Goal: Answer question/provide support: Share knowledge or assist other users

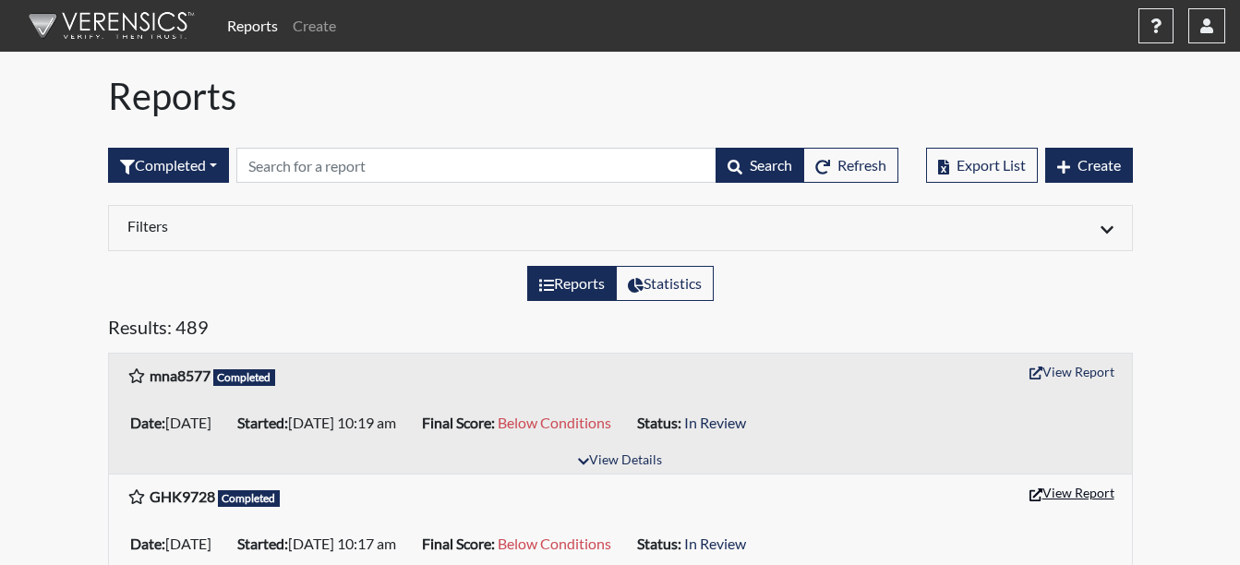
click at [1084, 498] on button "View Report" at bounding box center [1072, 492] width 102 height 29
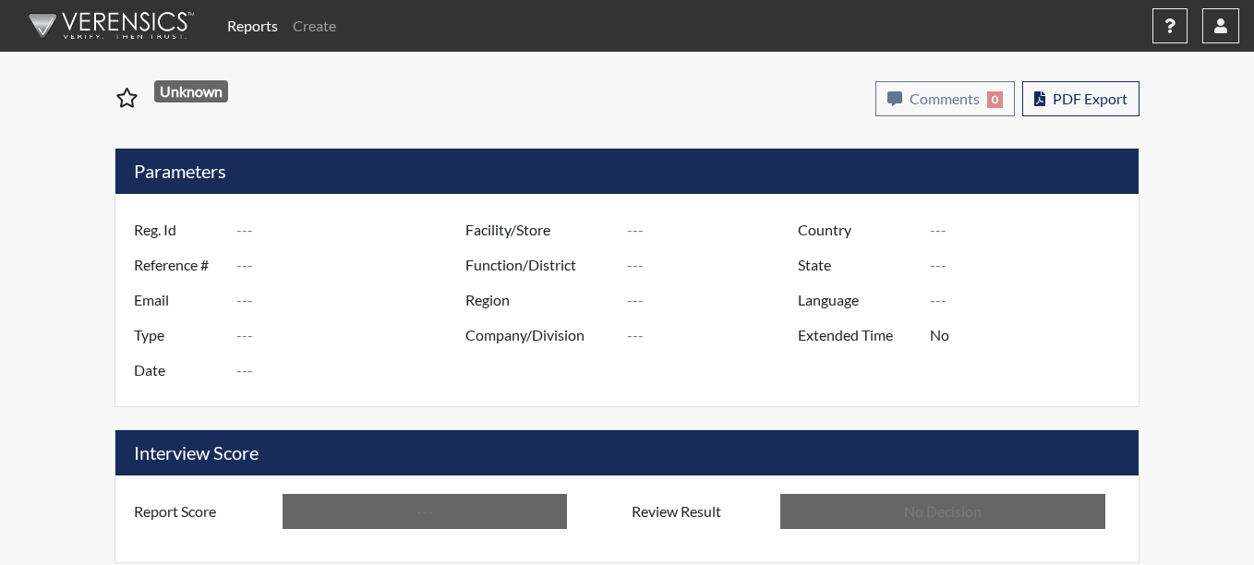
type input "GHK9728"
type input "51352"
type input "---"
type input "Corrections Pre-Employment"
type input "[DATE]"
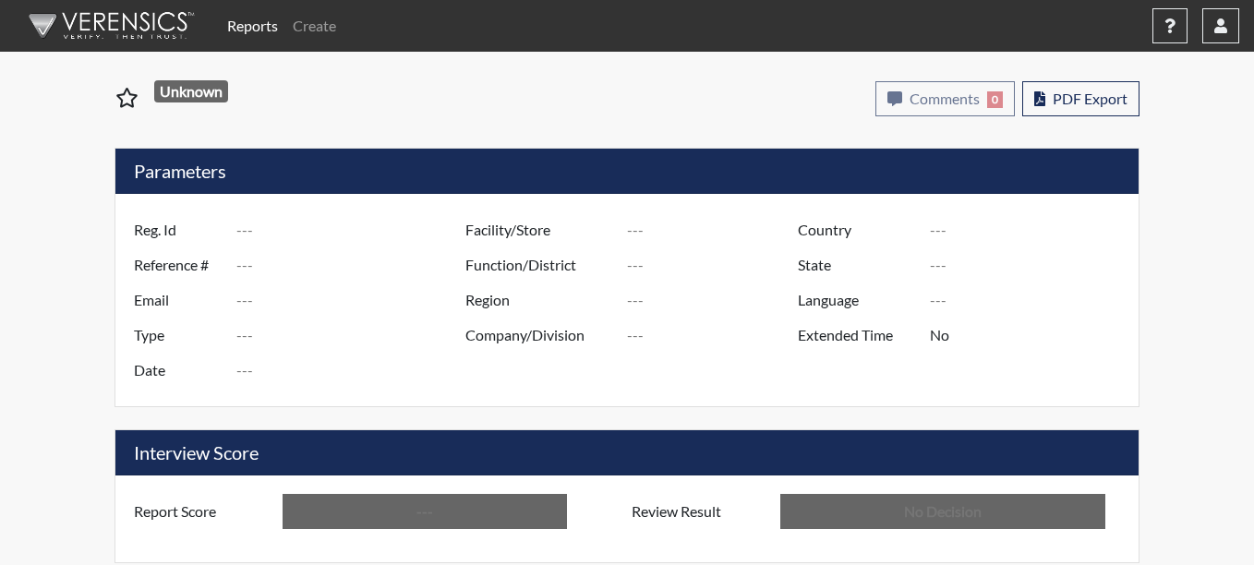
type input "Coastal SP"
type input "[GEOGRAPHIC_DATA]"
type input "[US_STATE]"
type input "English"
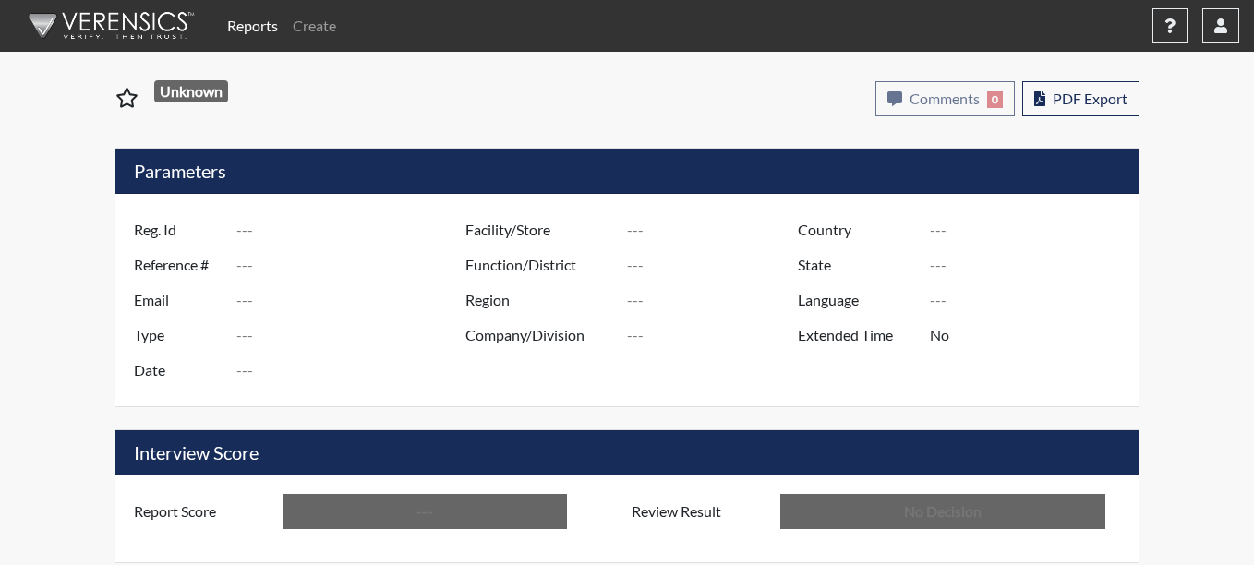
type input "Below Conditions"
type input "In Review"
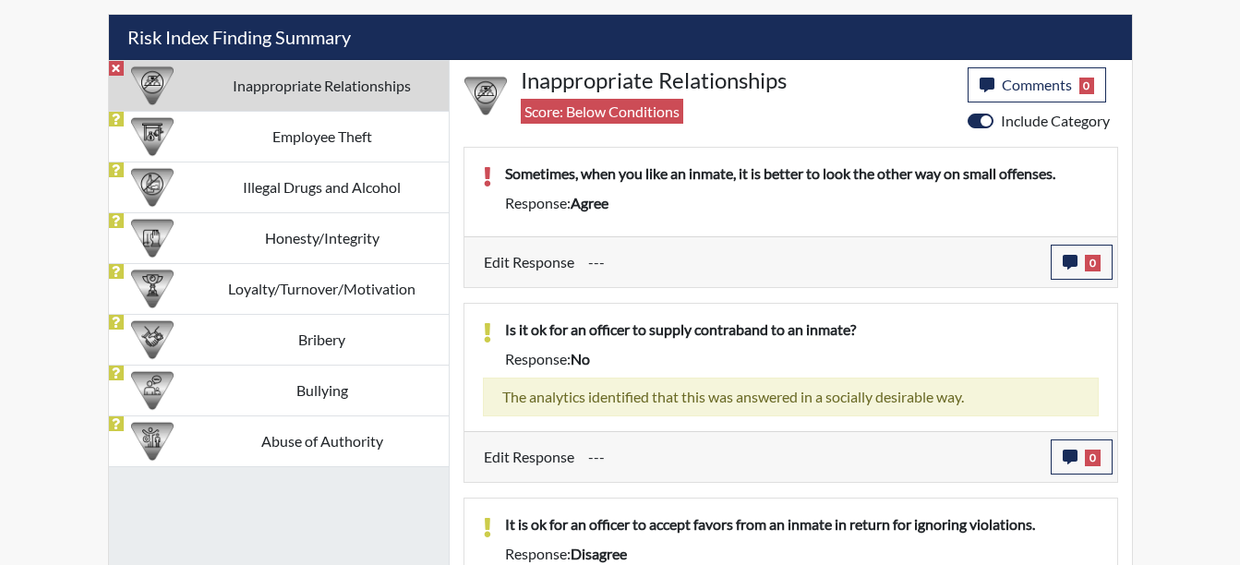
scroll to position [1015, 0]
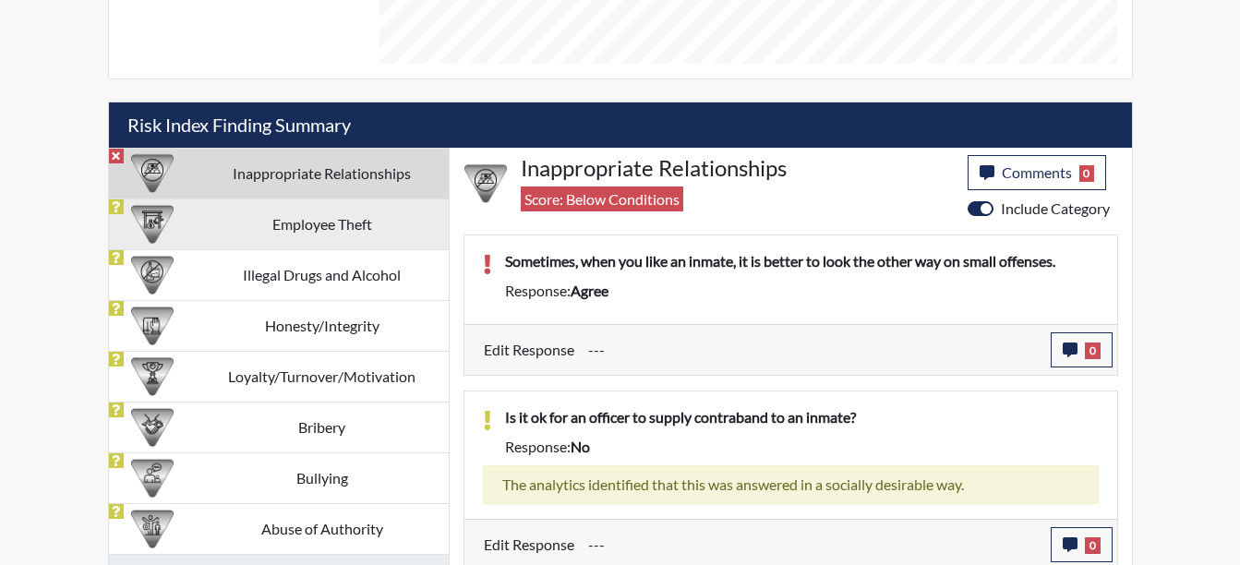
click at [300, 220] on td "Employee Theft" at bounding box center [322, 223] width 253 height 51
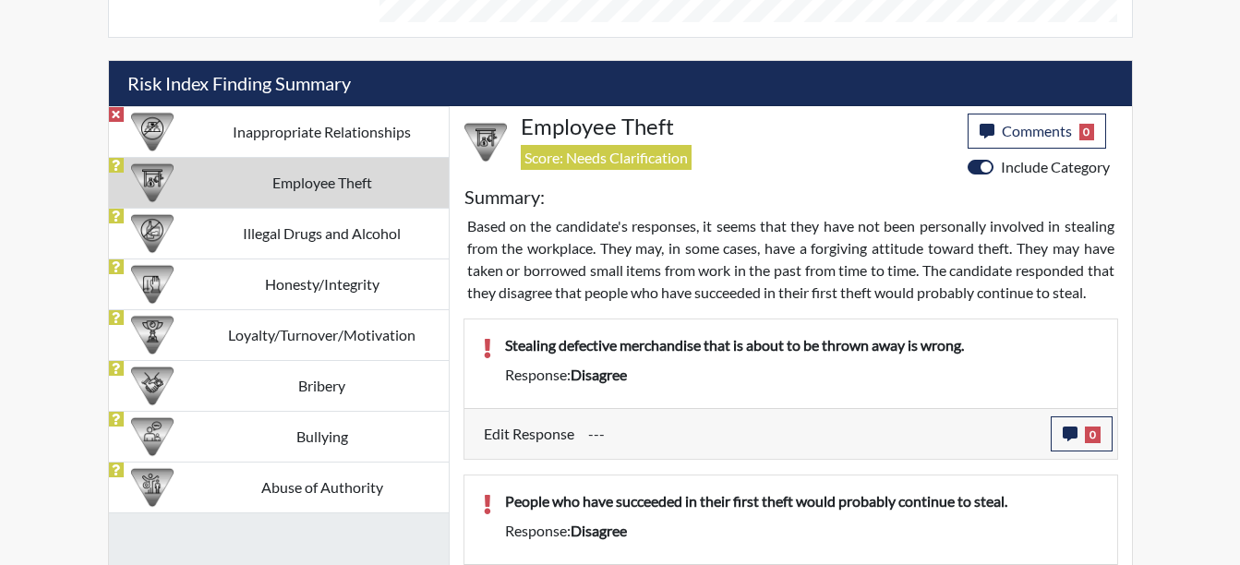
scroll to position [1076, 0]
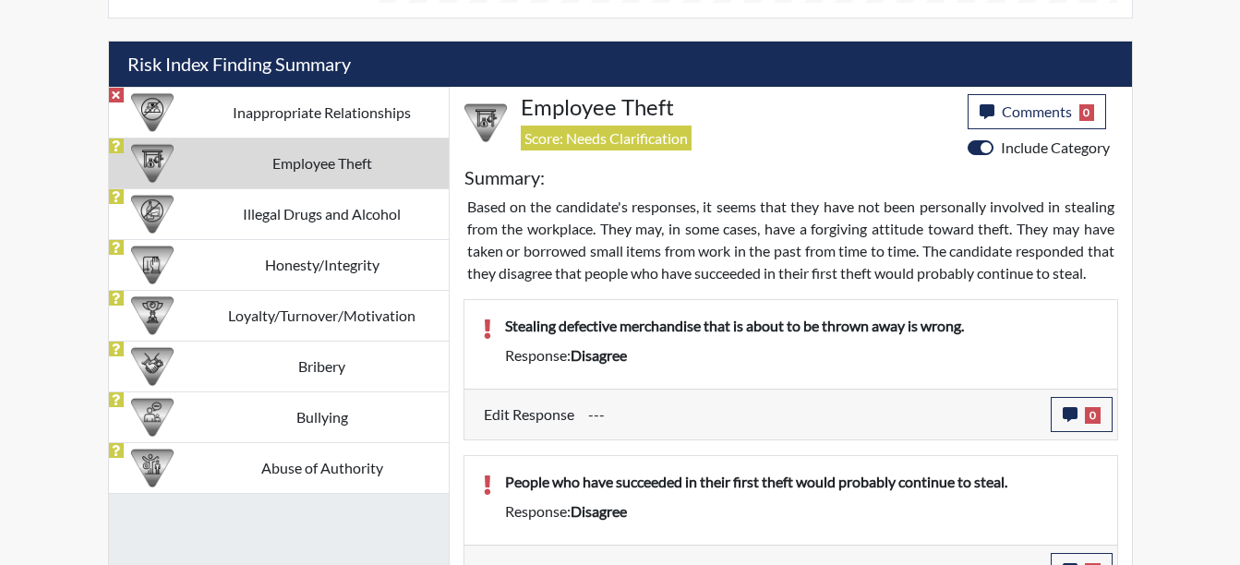
drag, startPoint x: 246, startPoint y: 229, endPoint x: 537, endPoint y: 222, distance: 291.8
click at [246, 229] on td "Illegal Drugs and Alcohol" at bounding box center [322, 213] width 253 height 51
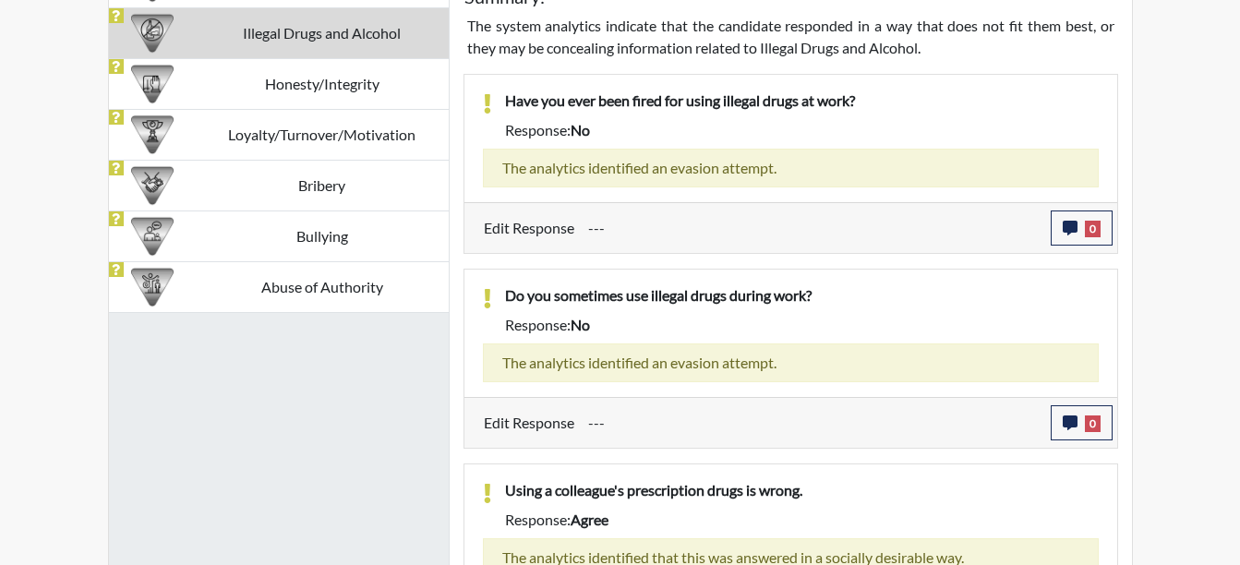
scroll to position [1337, 0]
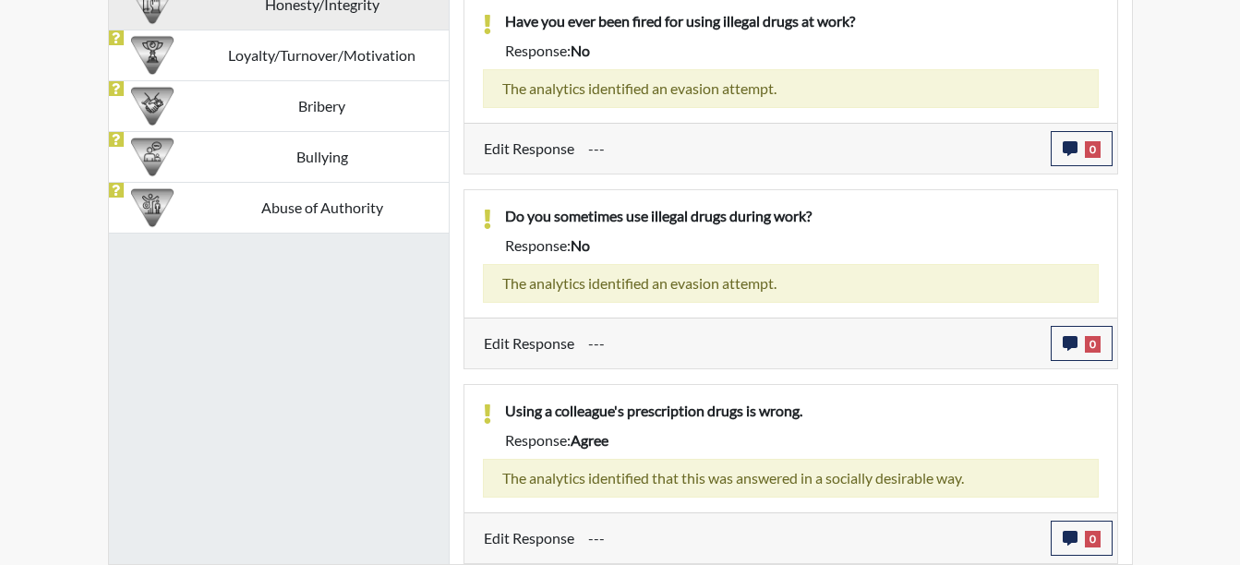
click at [355, 15] on td "Honesty/Integrity" at bounding box center [322, 4] width 253 height 51
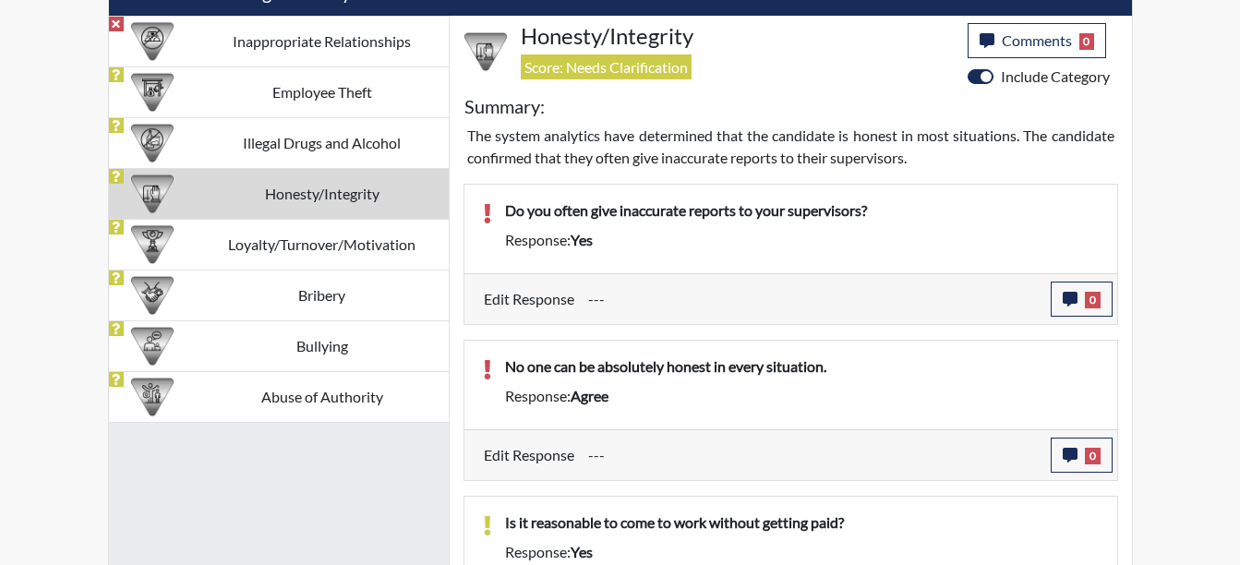
scroll to position [1143, 0]
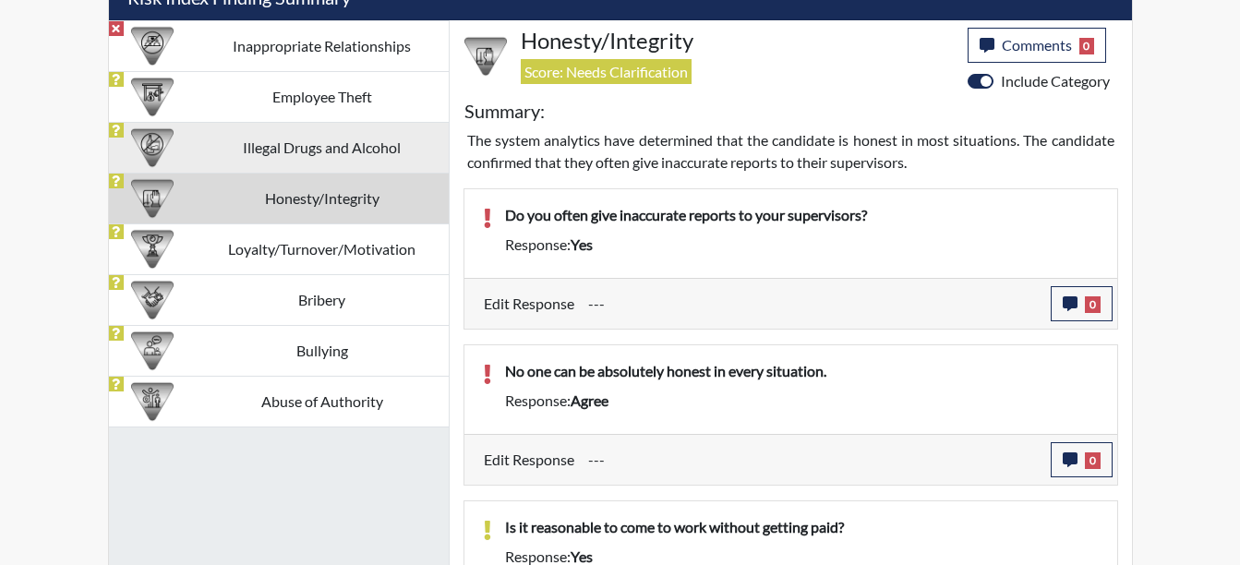
click at [323, 157] on td "Illegal Drugs and Alcohol" at bounding box center [322, 147] width 253 height 51
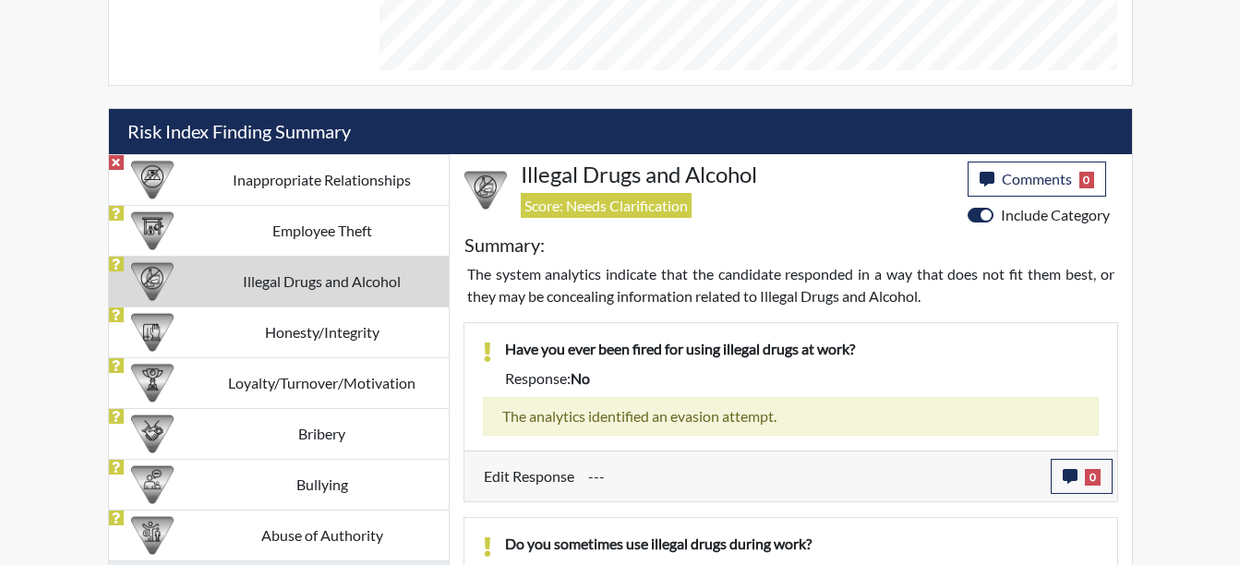
scroll to position [1087, 0]
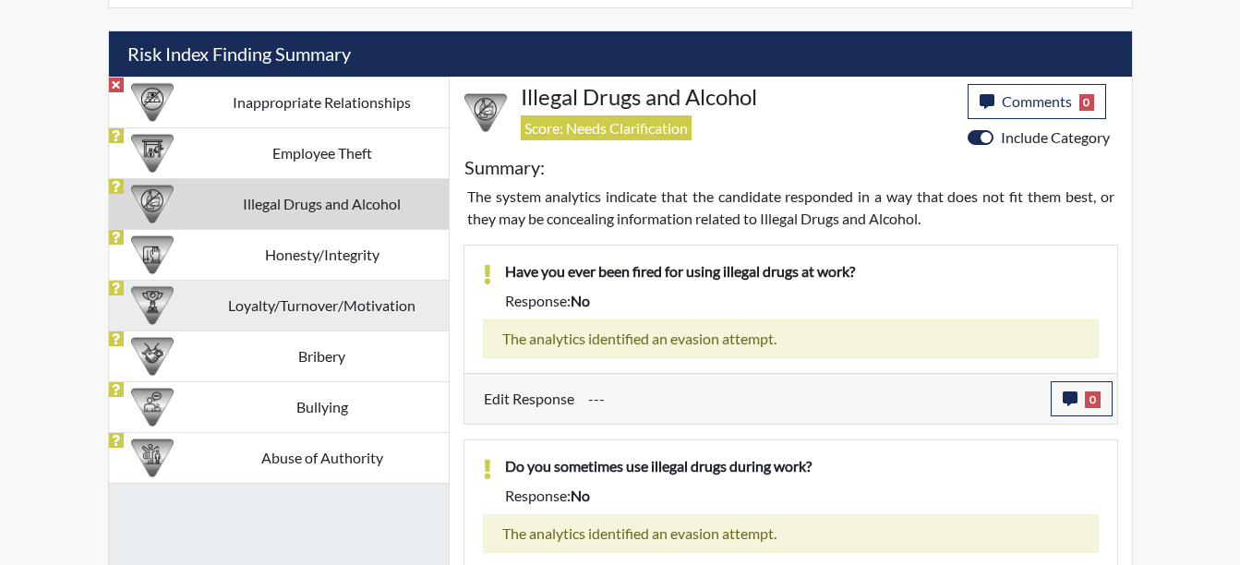
click at [296, 313] on td "Loyalty/Turnover/Motivation" at bounding box center [322, 305] width 253 height 51
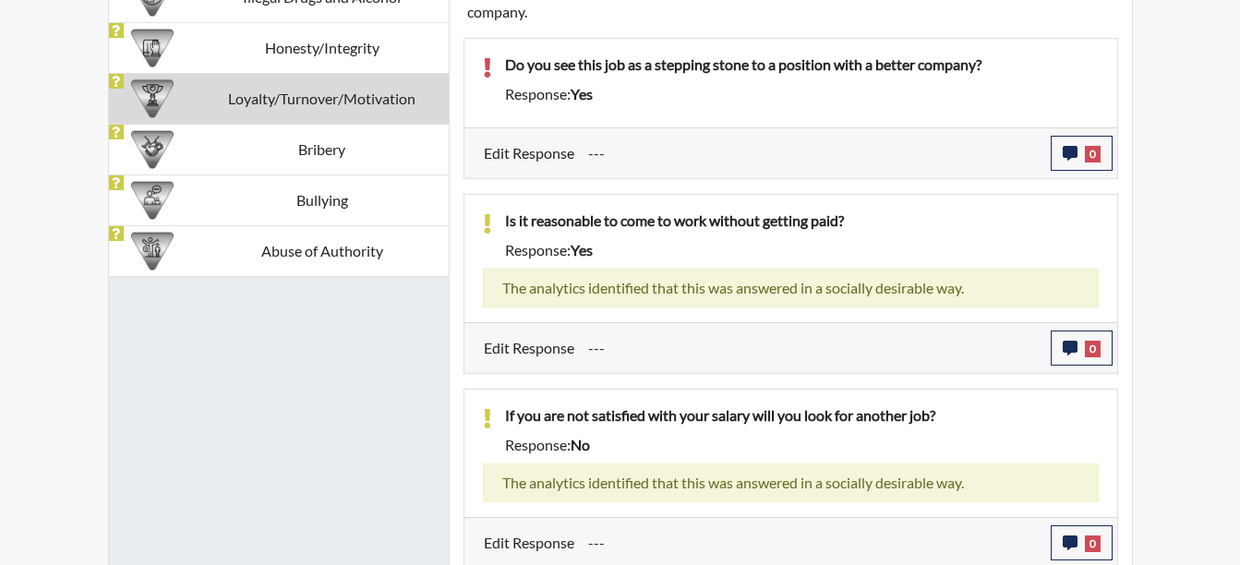
scroll to position [1243, 0]
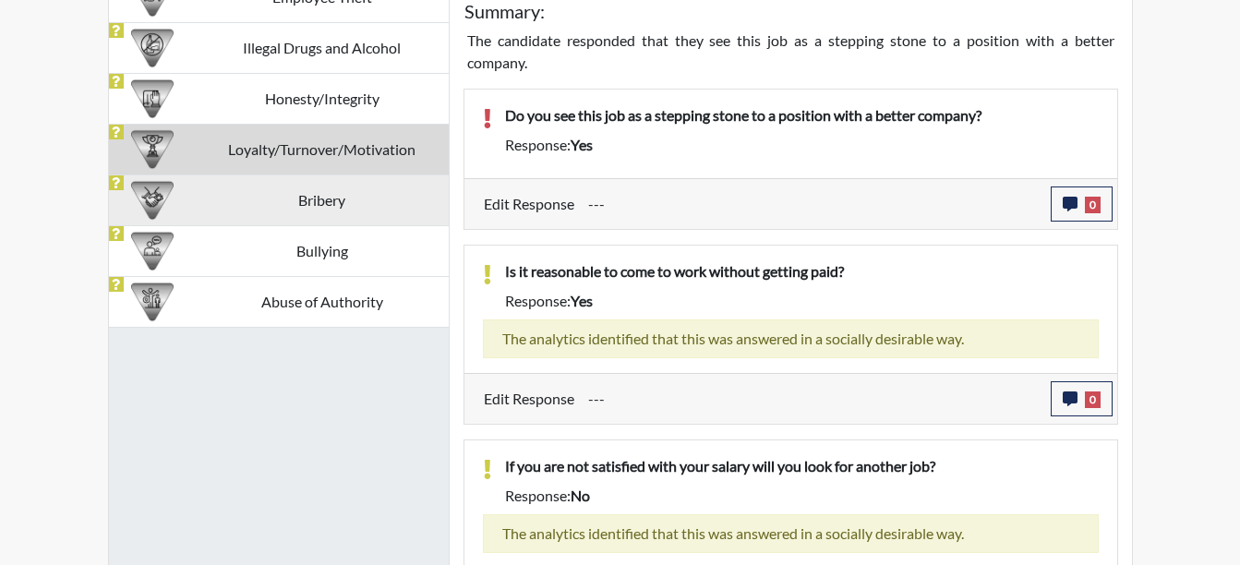
click at [318, 201] on td "Bribery" at bounding box center [322, 199] width 253 height 51
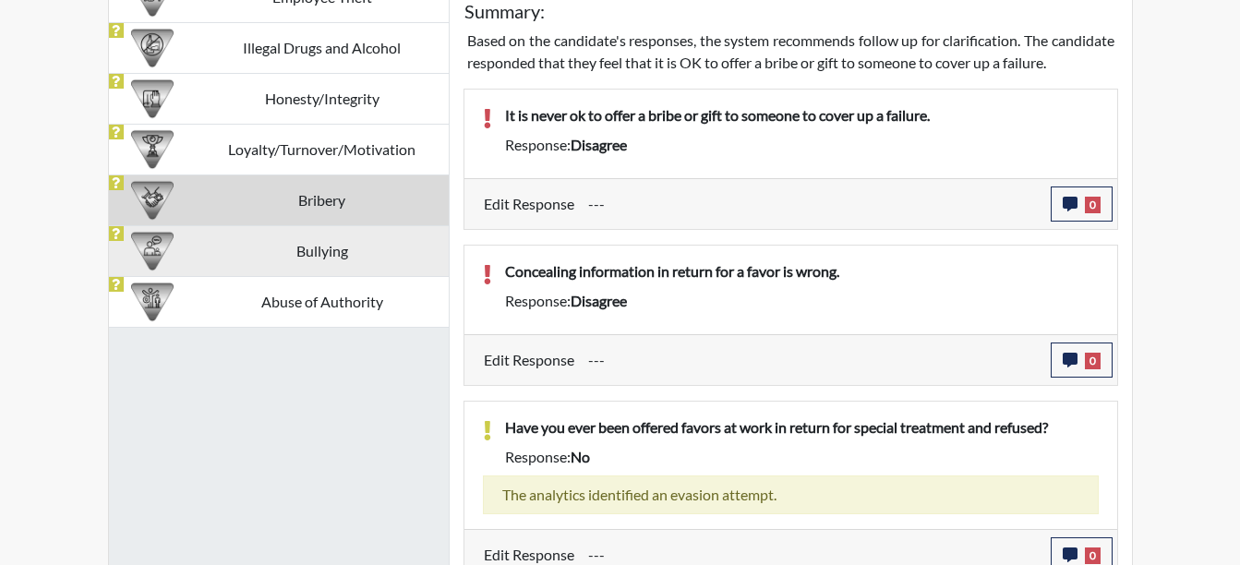
click at [330, 245] on td "Bullying" at bounding box center [322, 250] width 253 height 51
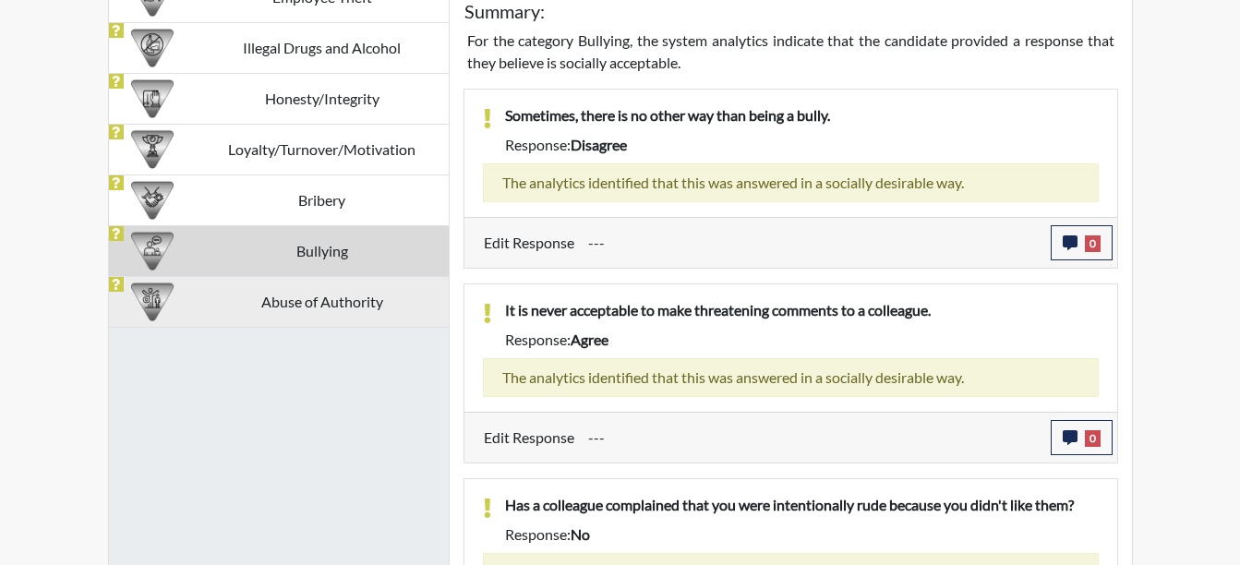
click at [362, 306] on td "Abuse of Authority" at bounding box center [322, 301] width 253 height 51
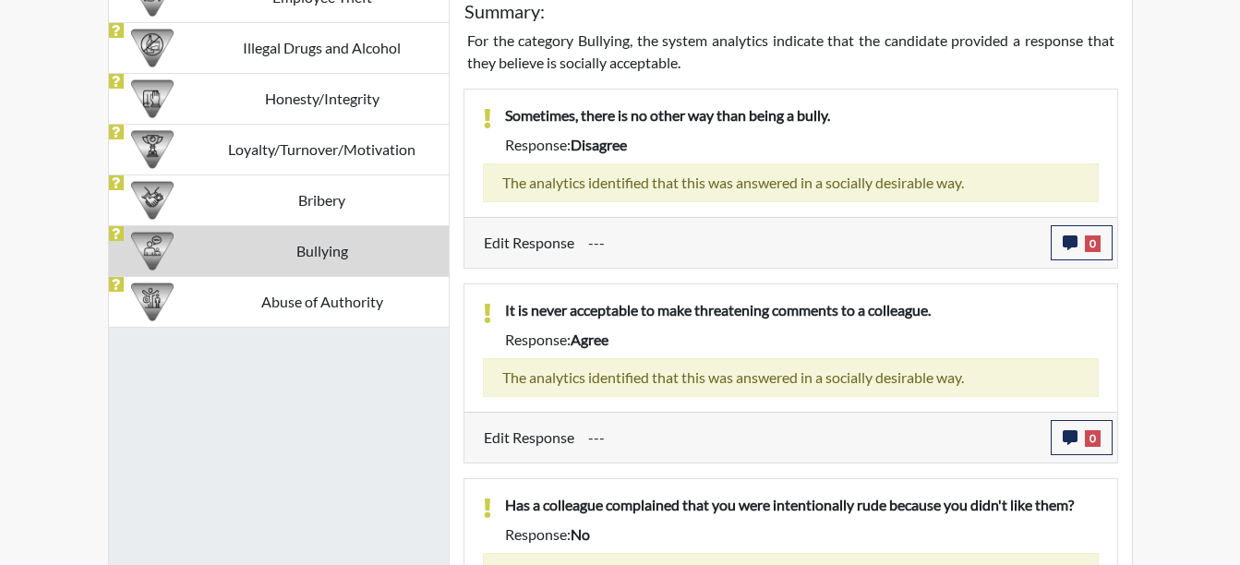
scroll to position [1006, 0]
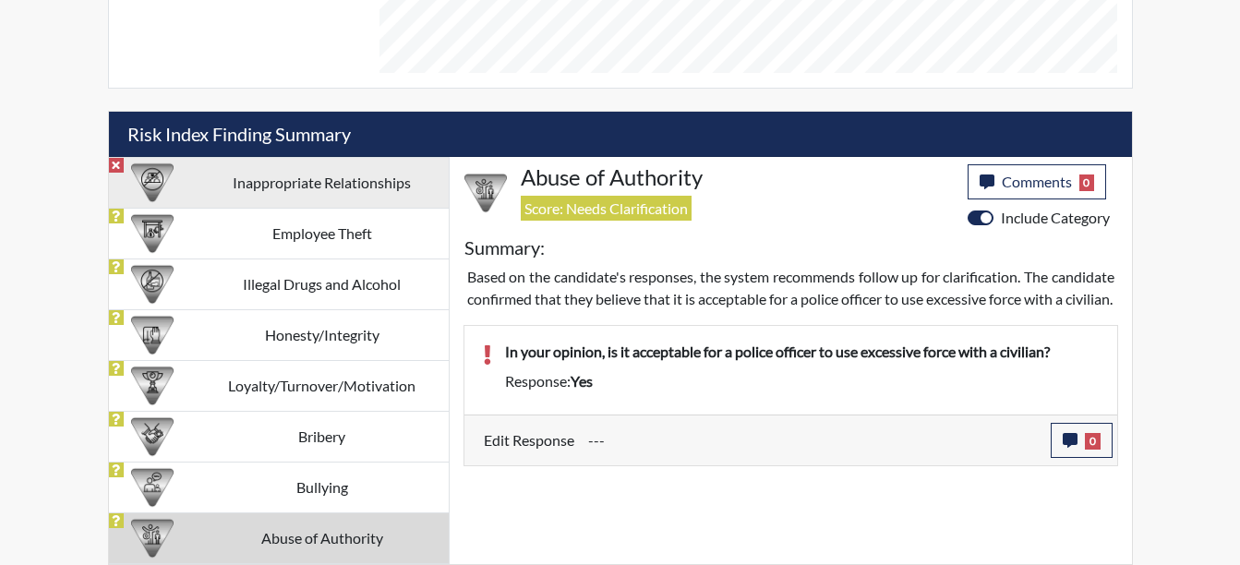
click at [297, 182] on td "Inappropriate Relationships" at bounding box center [322, 182] width 253 height 51
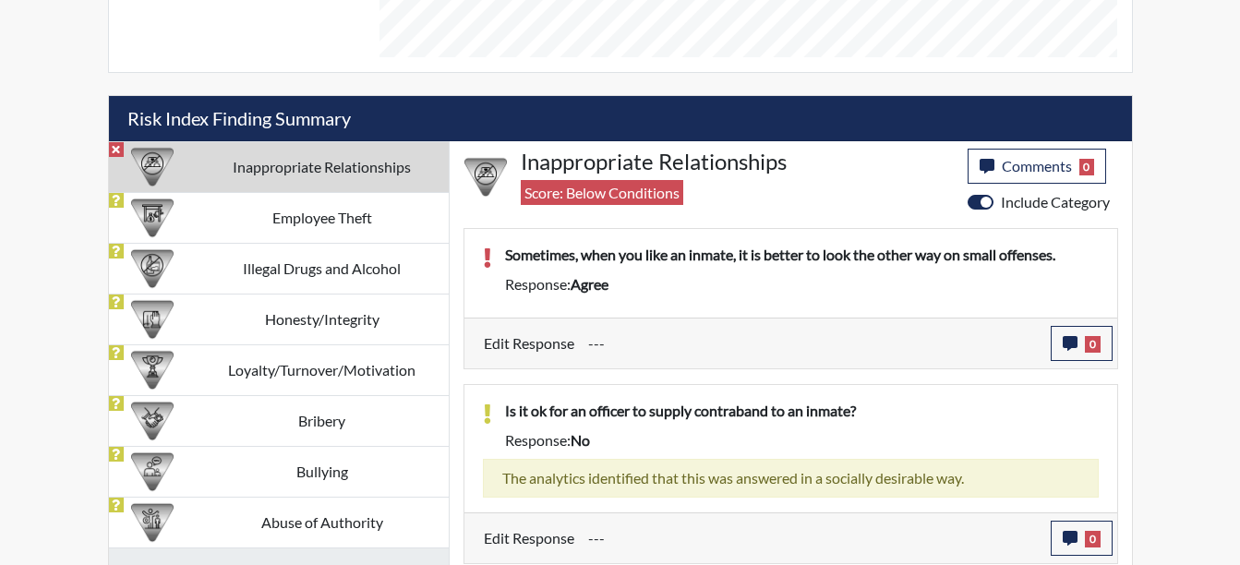
scroll to position [1015, 0]
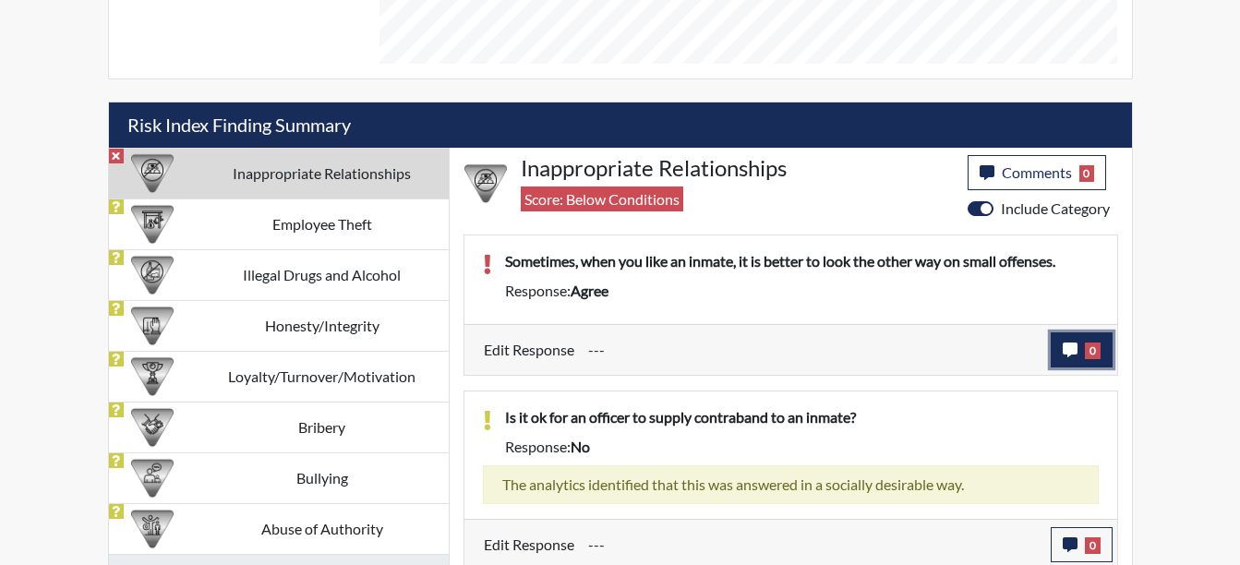
click at [1068, 346] on icon "button" at bounding box center [1069, 349] width 15 height 15
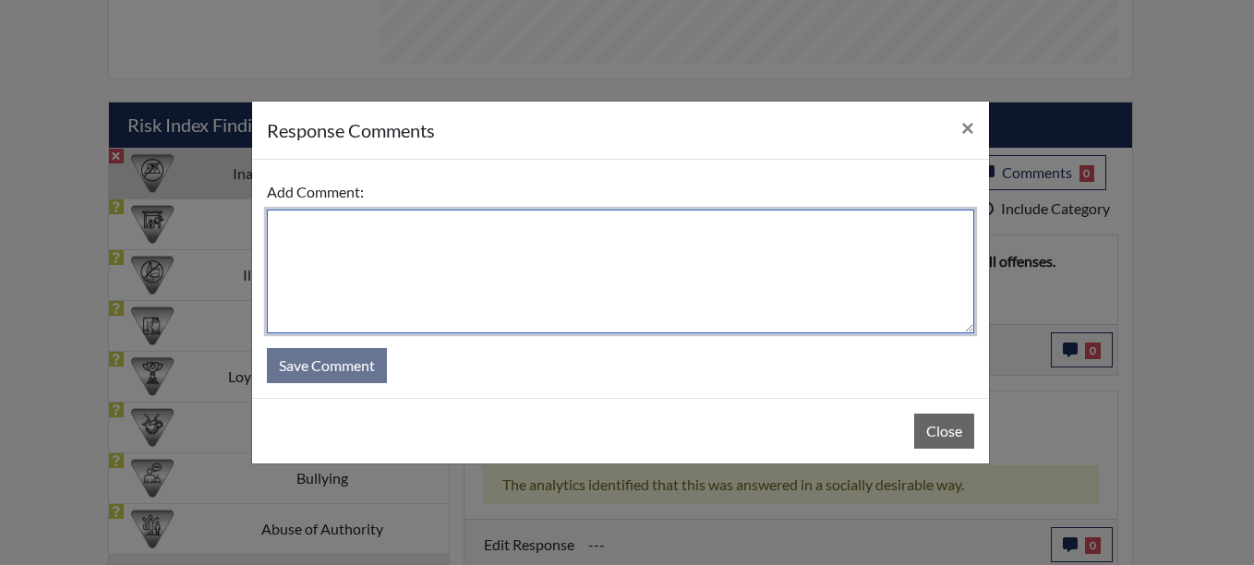
click at [315, 231] on textarea at bounding box center [620, 272] width 707 height 124
type textarea "m"
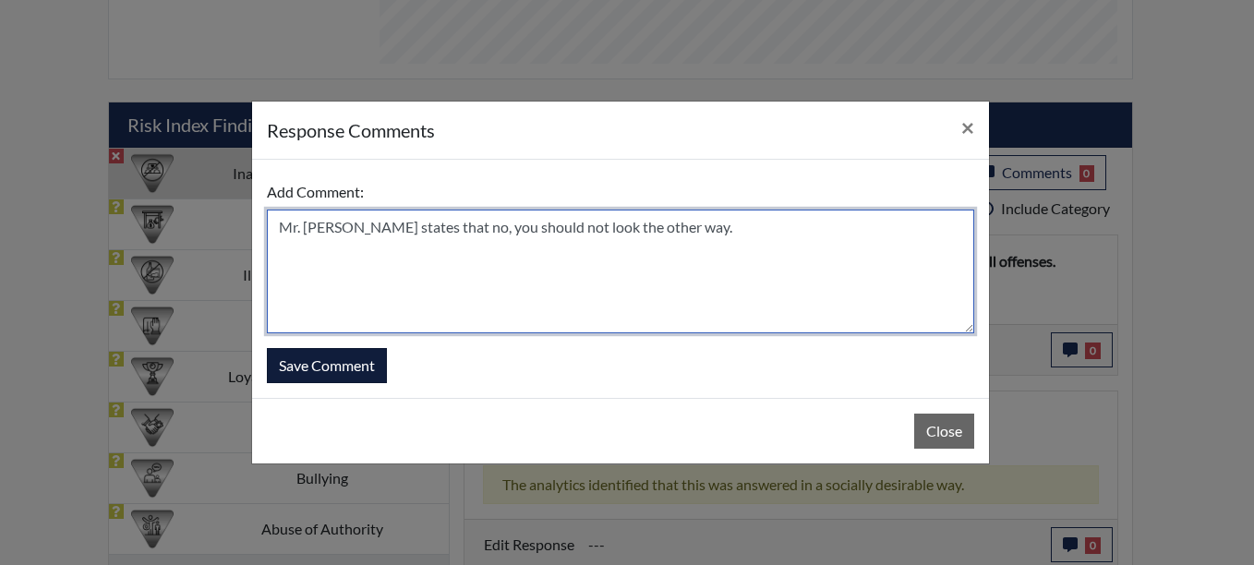
type textarea "Mr. [PERSON_NAME] states that no, you should not look the other way."
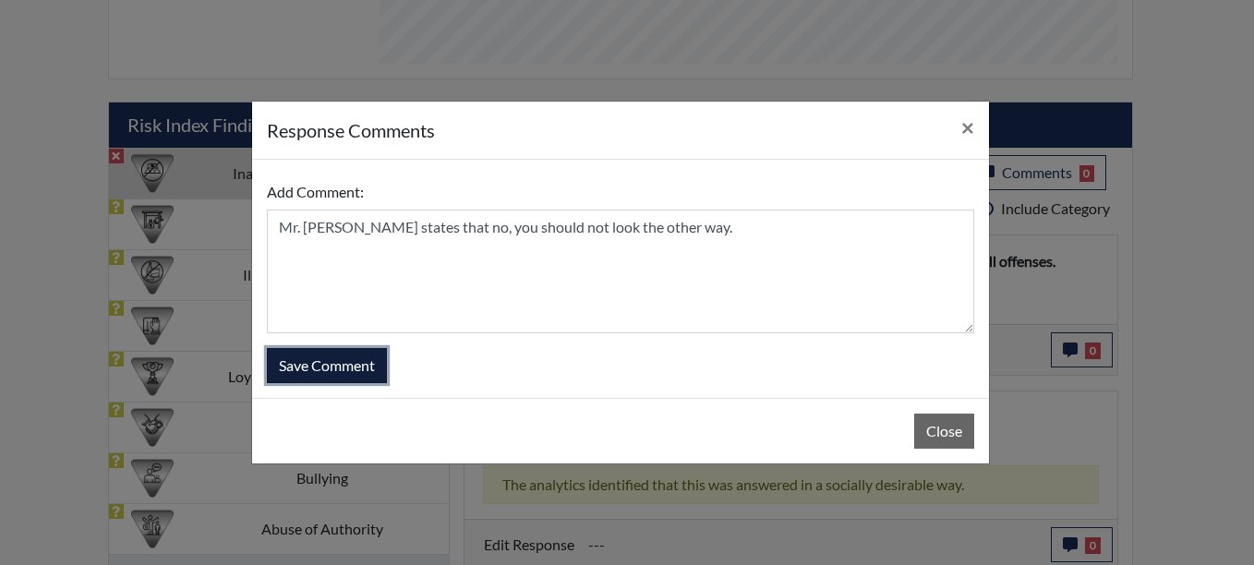
click at [340, 362] on button "Save Comment" at bounding box center [327, 365] width 120 height 35
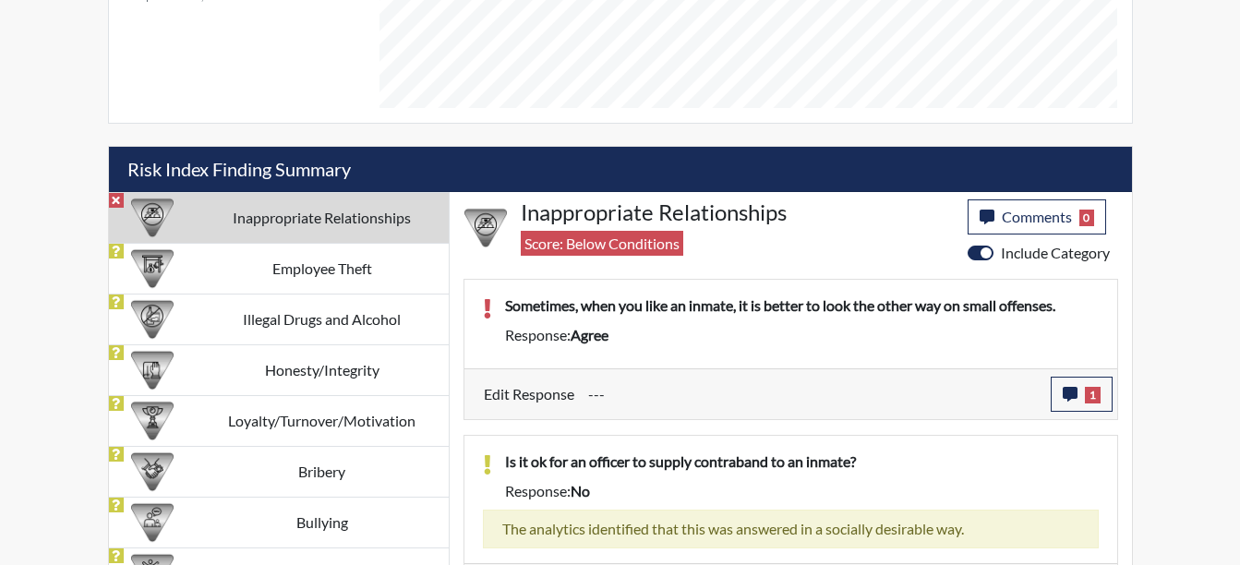
scroll to position [937, 0]
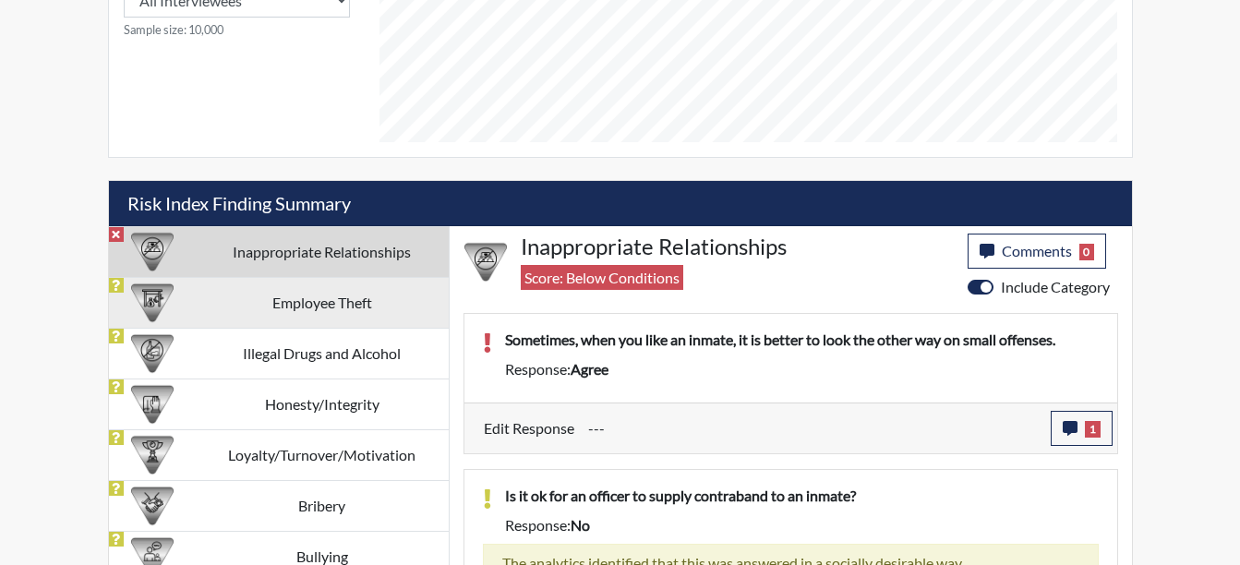
click at [294, 317] on td "Employee Theft" at bounding box center [322, 302] width 253 height 51
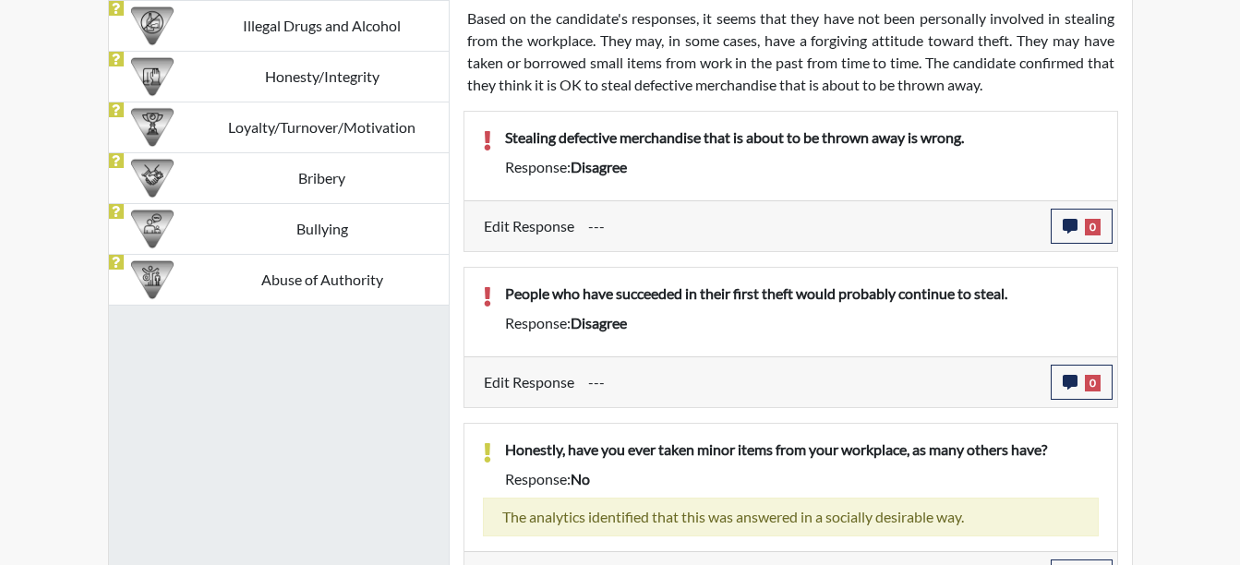
scroll to position [1260, 0]
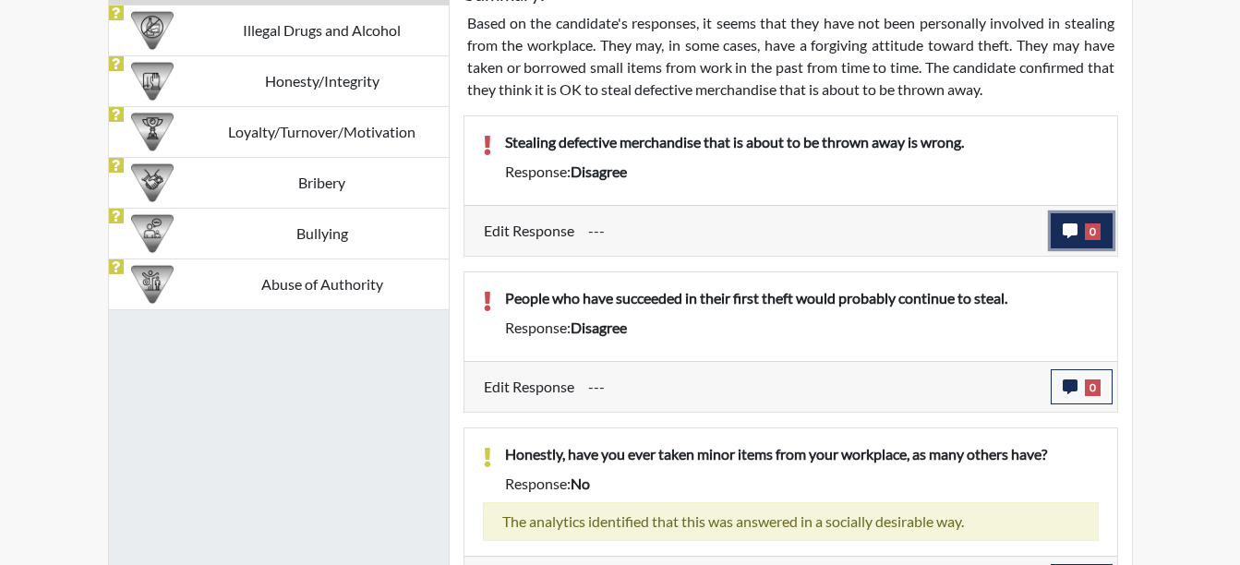
click at [1085, 235] on span "0" at bounding box center [1093, 231] width 16 height 17
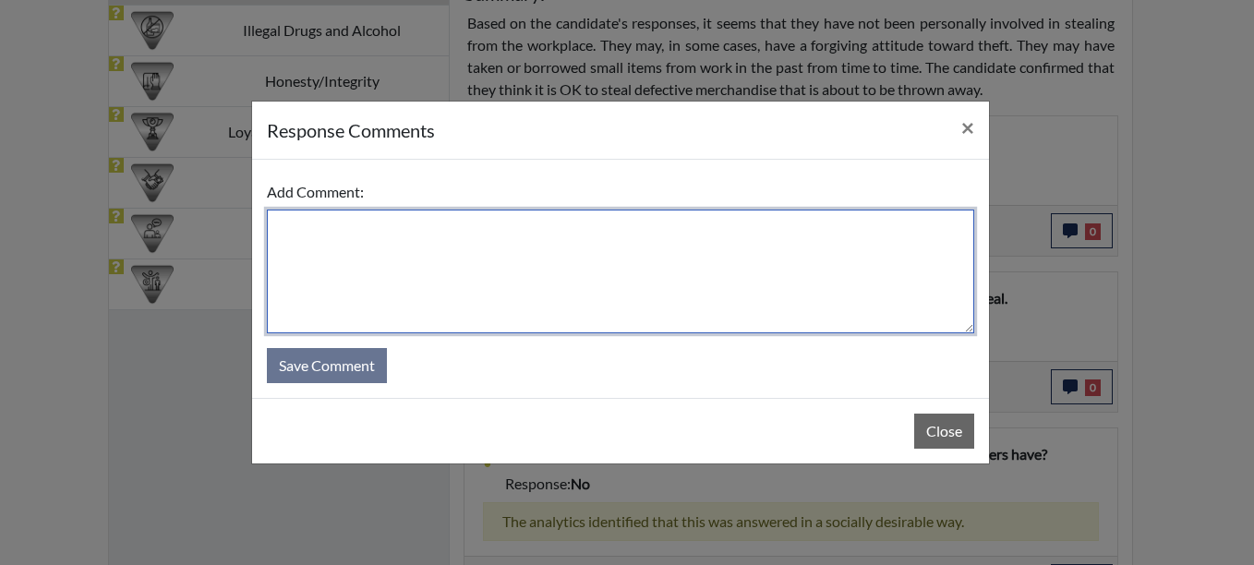
click at [384, 237] on textarea at bounding box center [620, 272] width 707 height 124
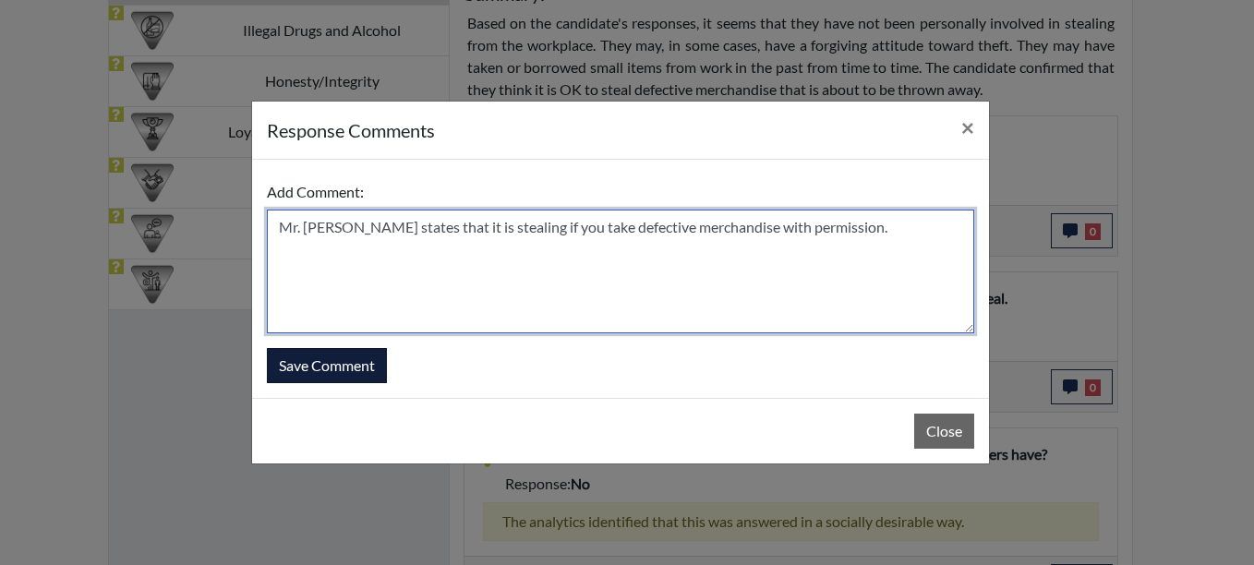
type textarea "Mr. [PERSON_NAME] states that it is stealing if you take defective merchandise …"
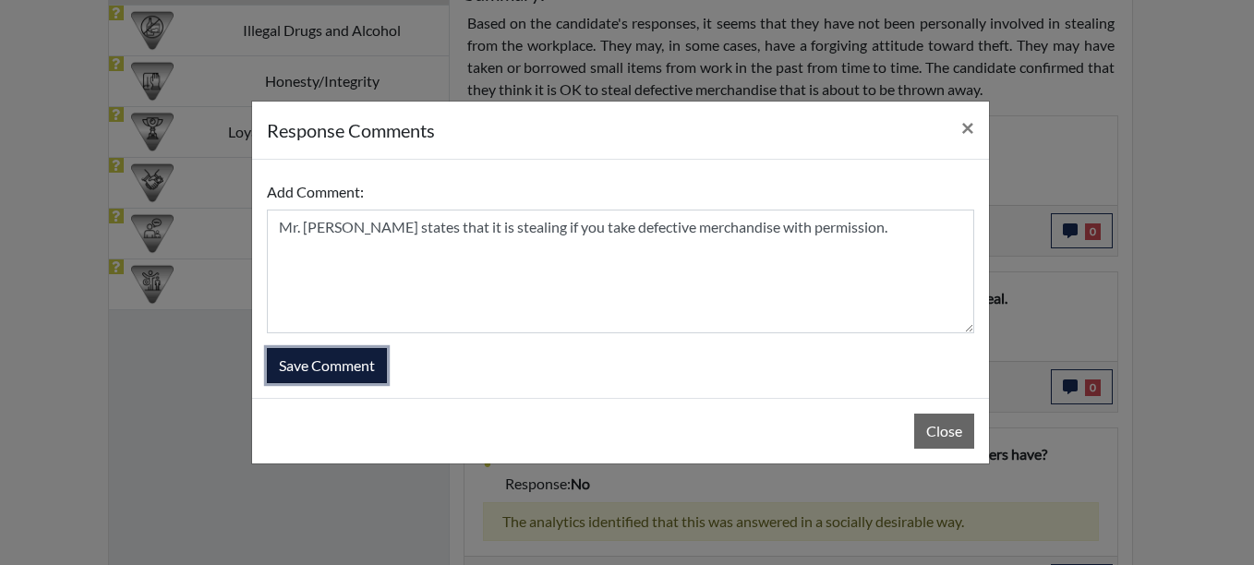
click at [295, 371] on button "Save Comment" at bounding box center [327, 365] width 120 height 35
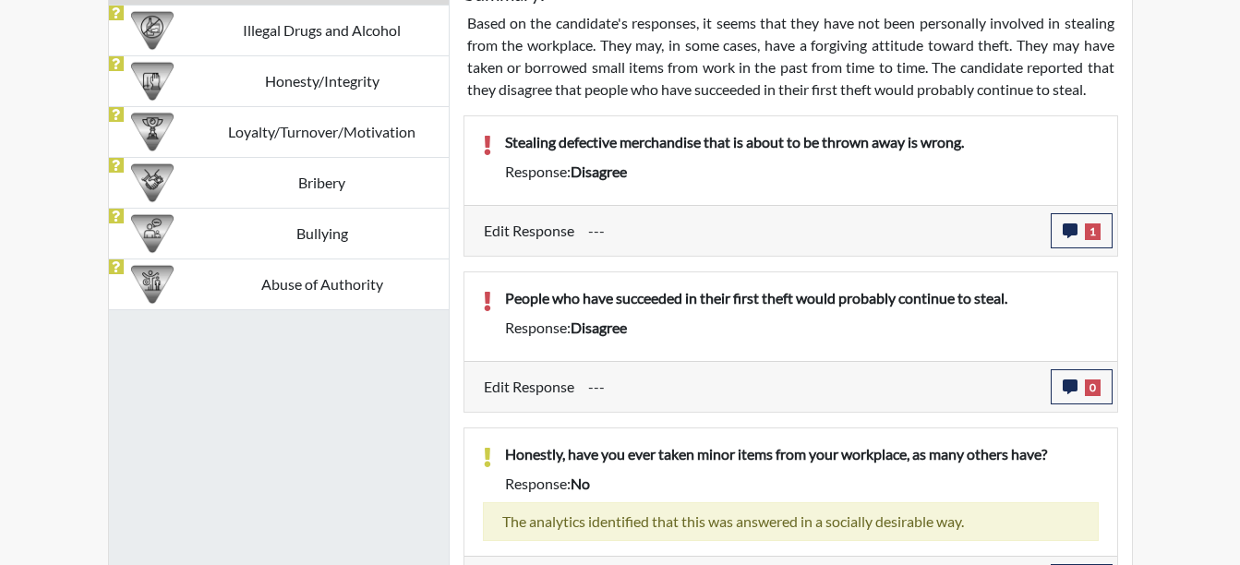
scroll to position [306, 767]
click at [1068, 387] on icon "button" at bounding box center [1069, 386] width 15 height 15
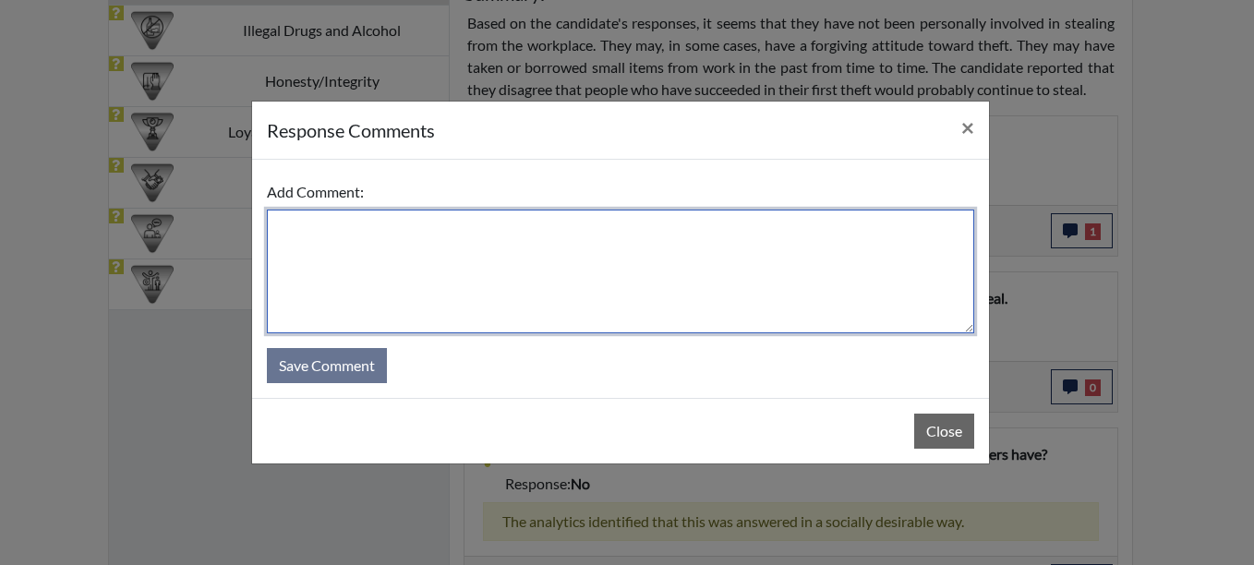
click at [301, 227] on textarea at bounding box center [620, 272] width 707 height 124
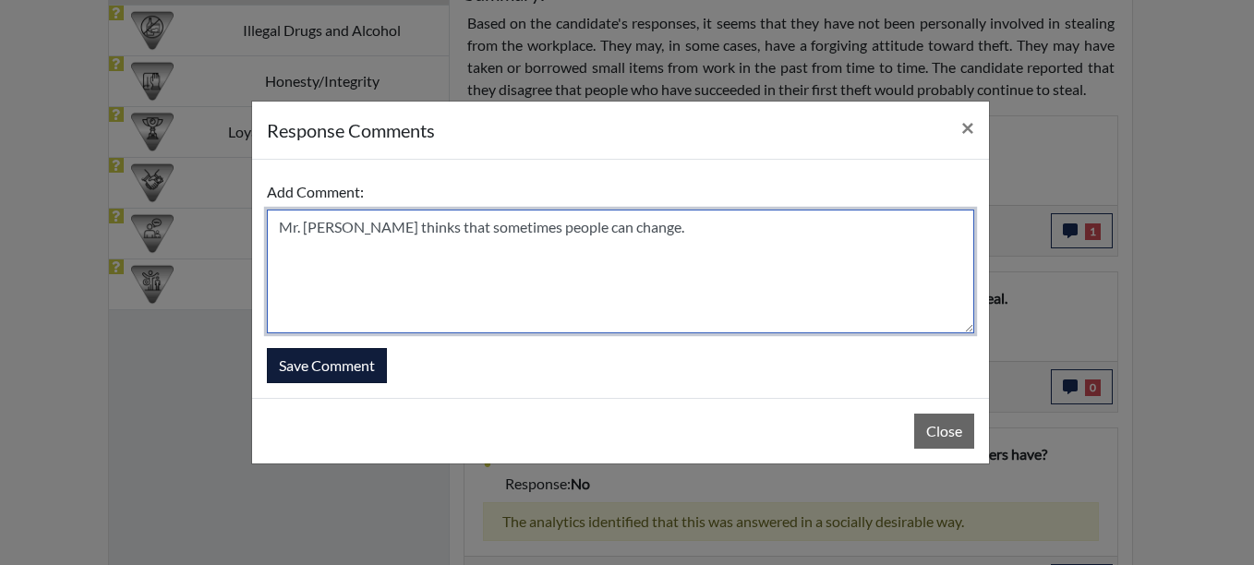
type textarea "Mr. [PERSON_NAME] thinks that sometimes people can change."
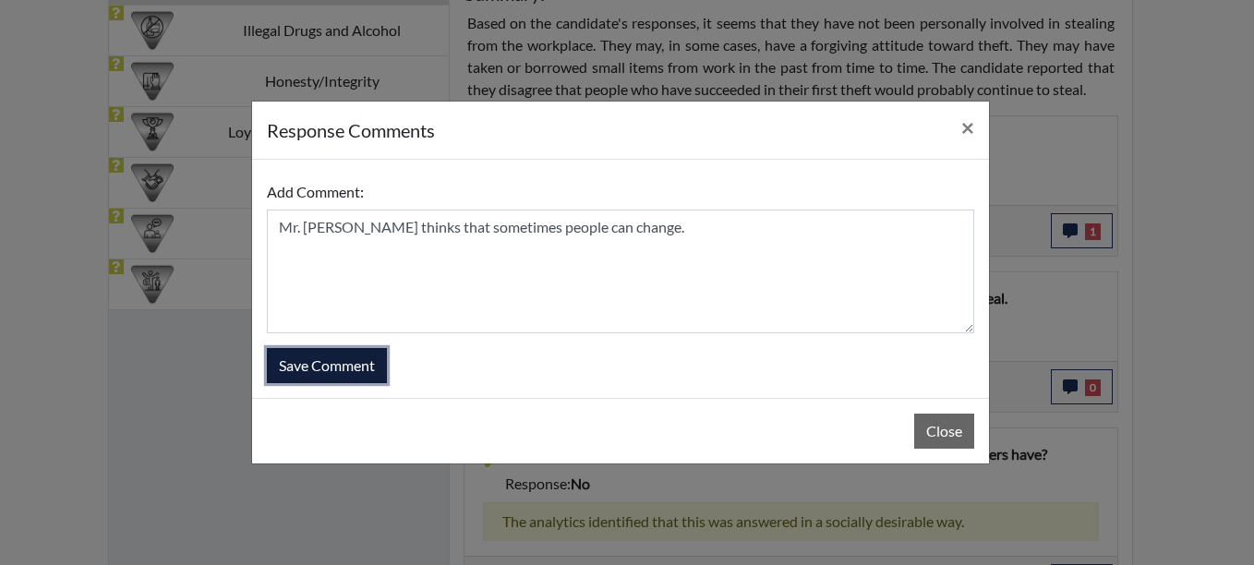
click at [323, 367] on button "Save Comment" at bounding box center [327, 365] width 120 height 35
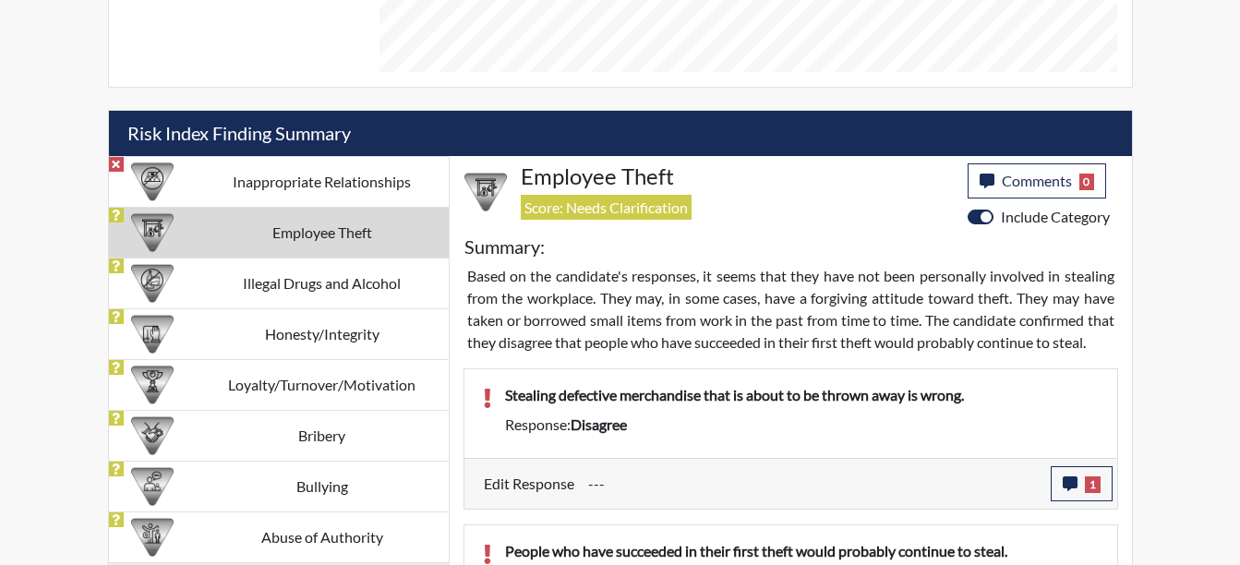
scroll to position [974, 0]
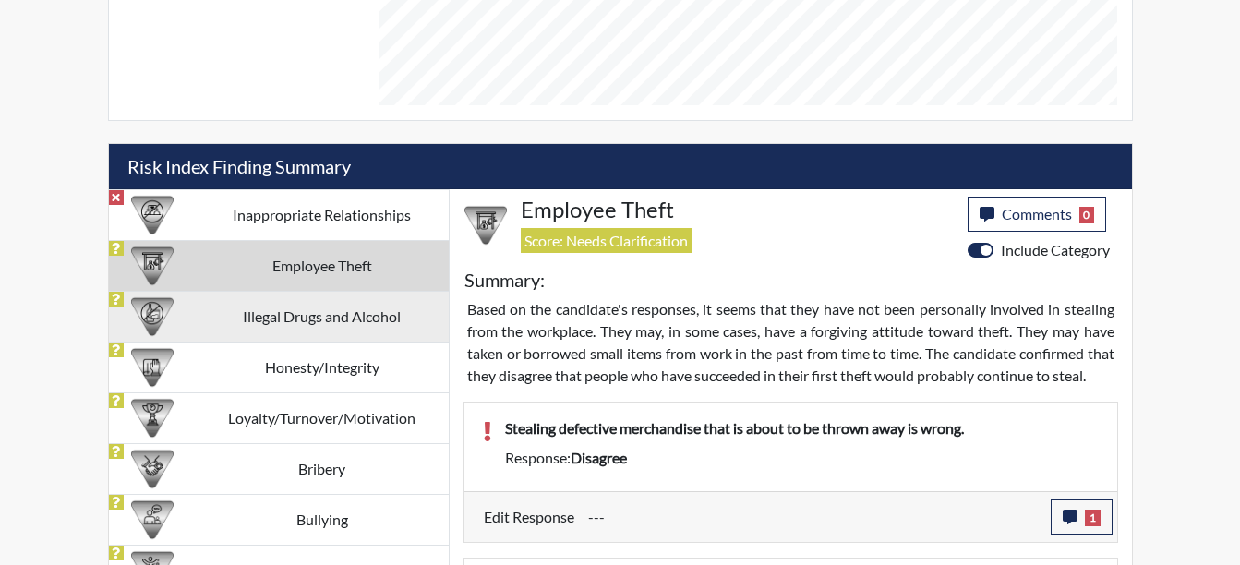
drag, startPoint x: 268, startPoint y: 303, endPoint x: 390, endPoint y: 332, distance: 125.4
click at [268, 302] on td "Illegal Drugs and Alcohol" at bounding box center [322, 316] width 253 height 51
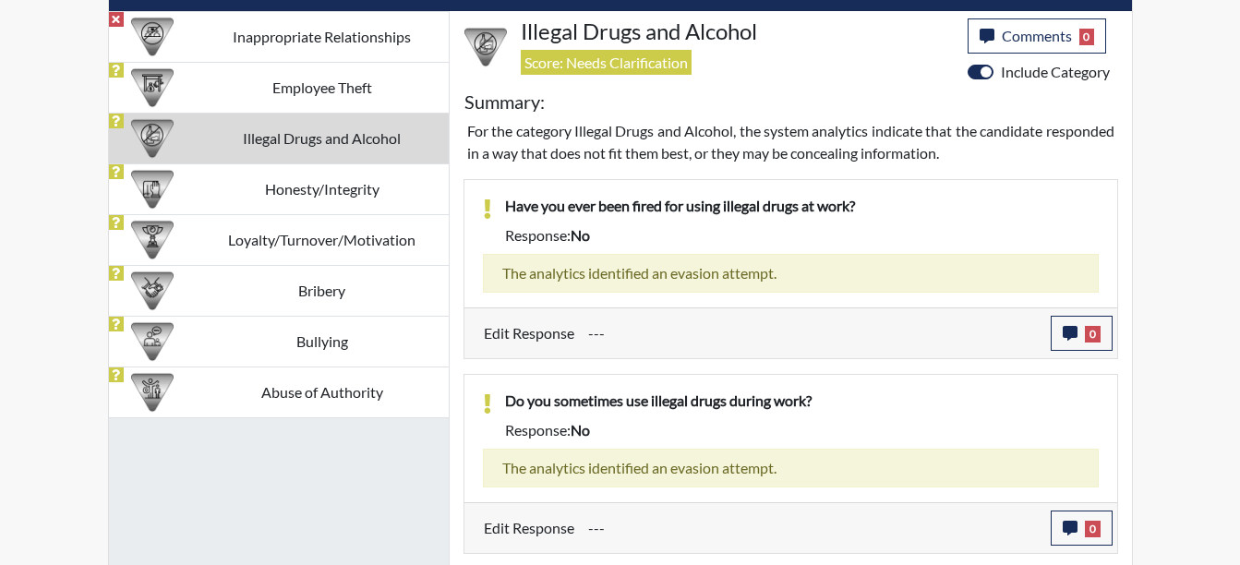
scroll to position [1132, 0]
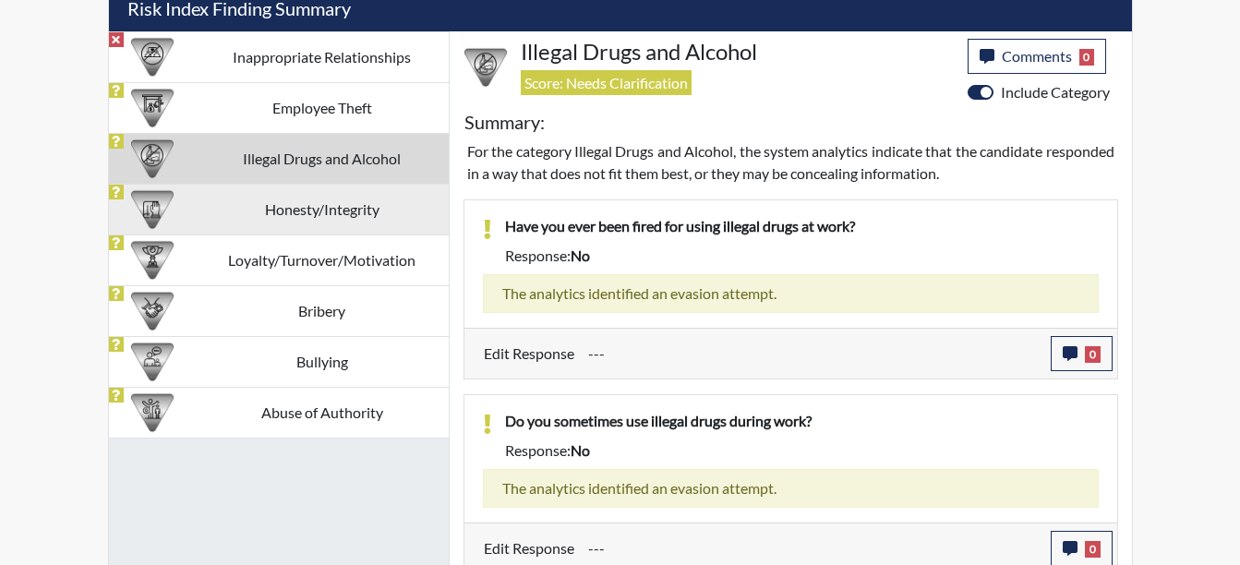
click at [333, 213] on td "Honesty/Integrity" at bounding box center [322, 209] width 253 height 51
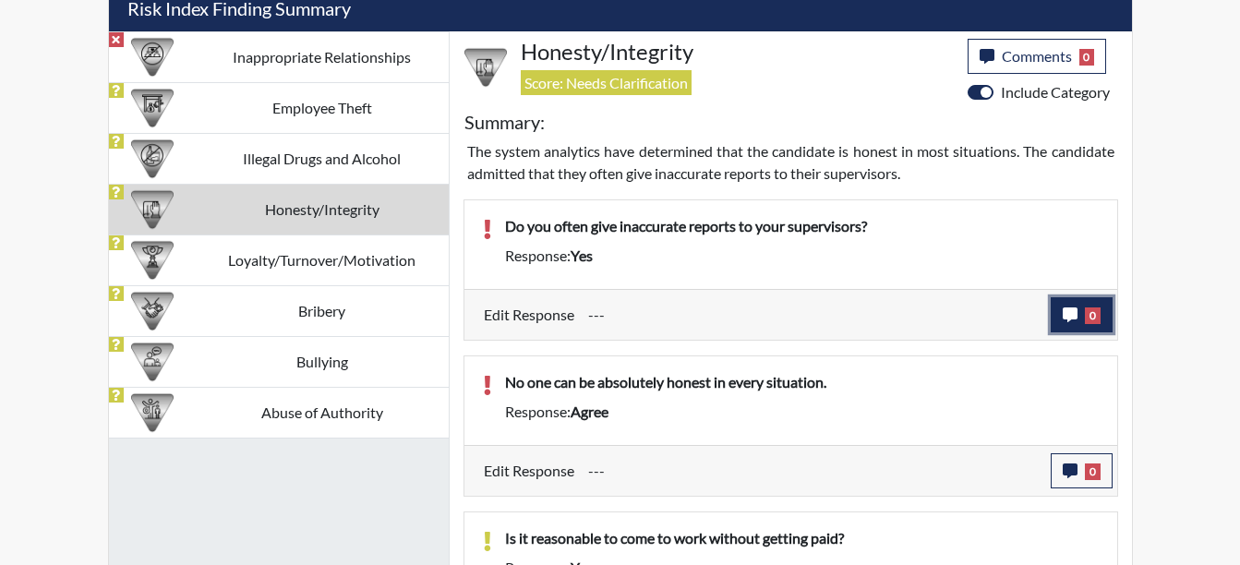
click at [1079, 319] on button "0" at bounding box center [1081, 314] width 62 height 35
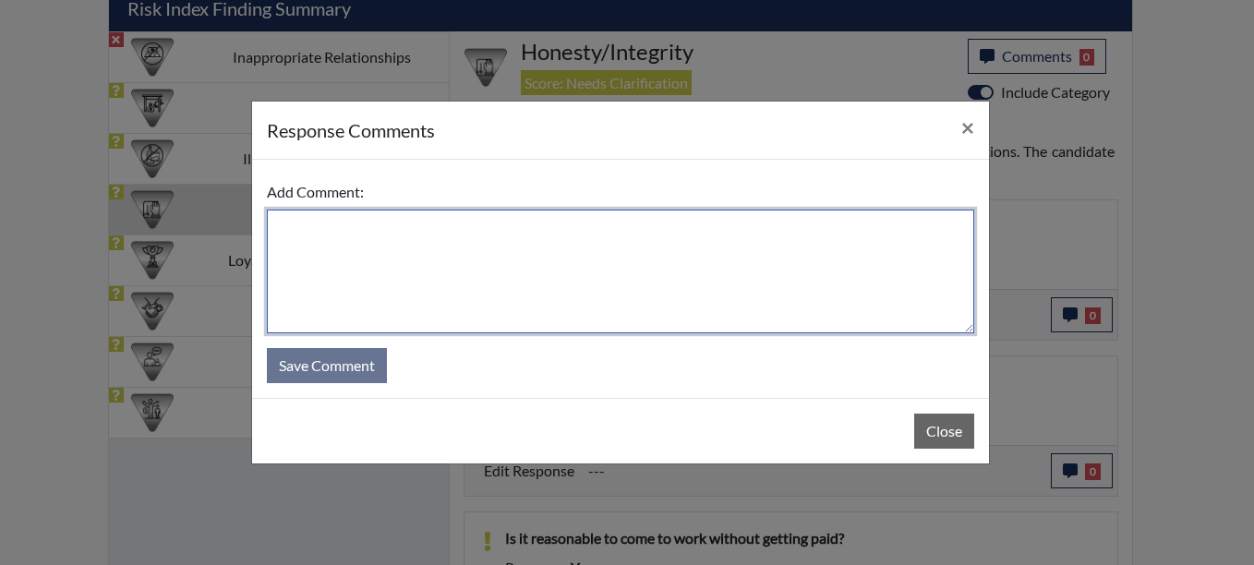
click at [342, 222] on textarea at bounding box center [620, 272] width 707 height 124
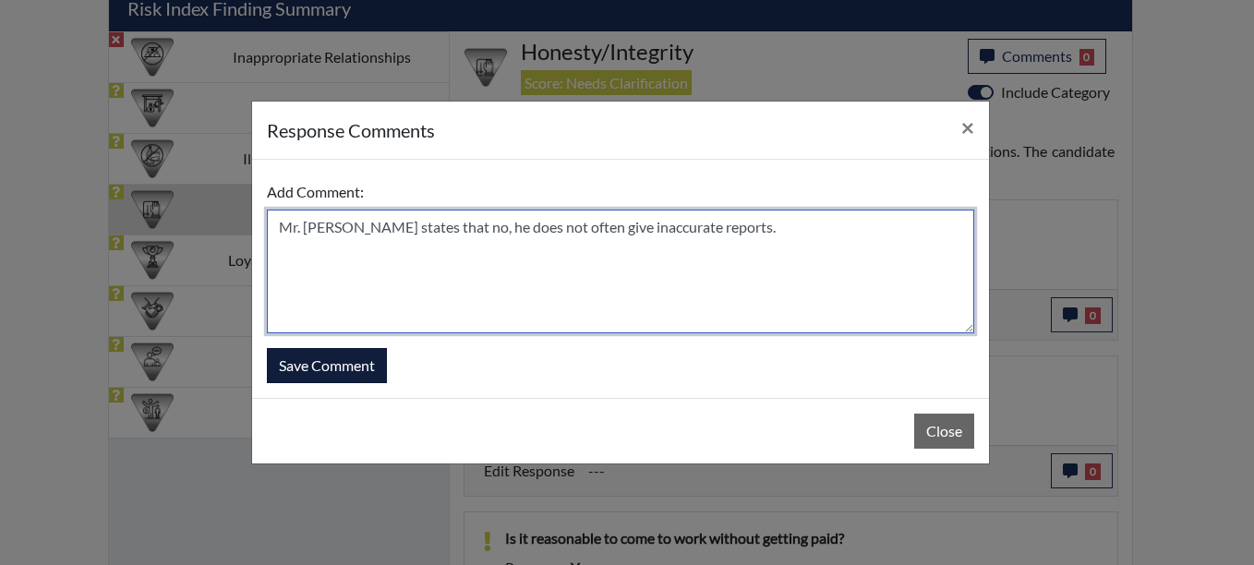
type textarea "Mr. [PERSON_NAME] states that no, he does not often give inaccurate reports."
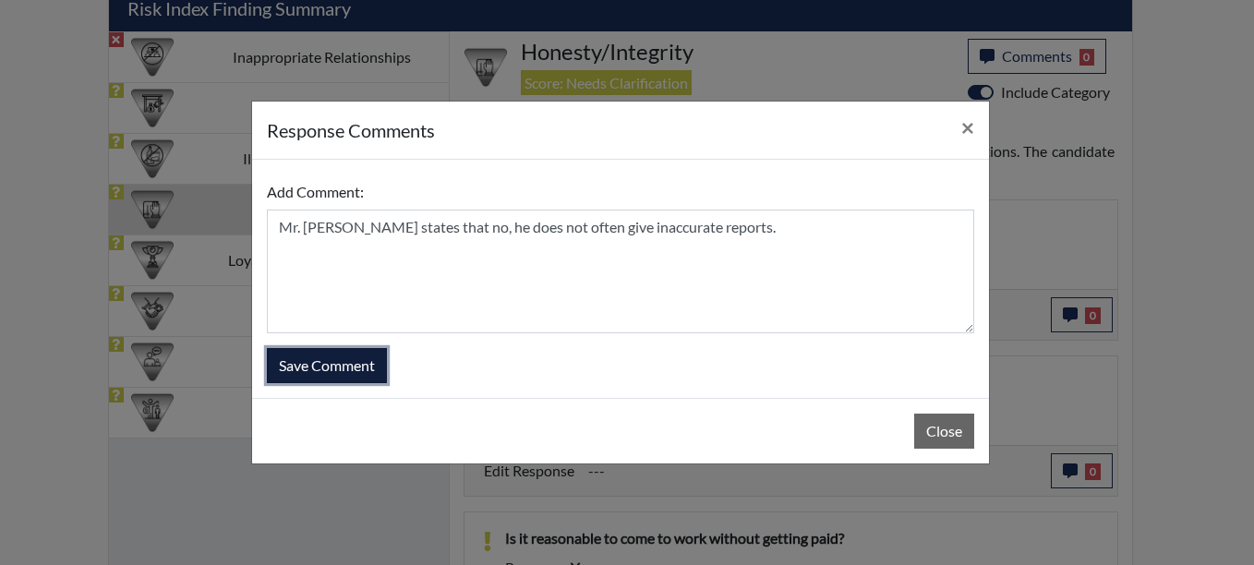
click at [326, 361] on button "Save Comment" at bounding box center [327, 365] width 120 height 35
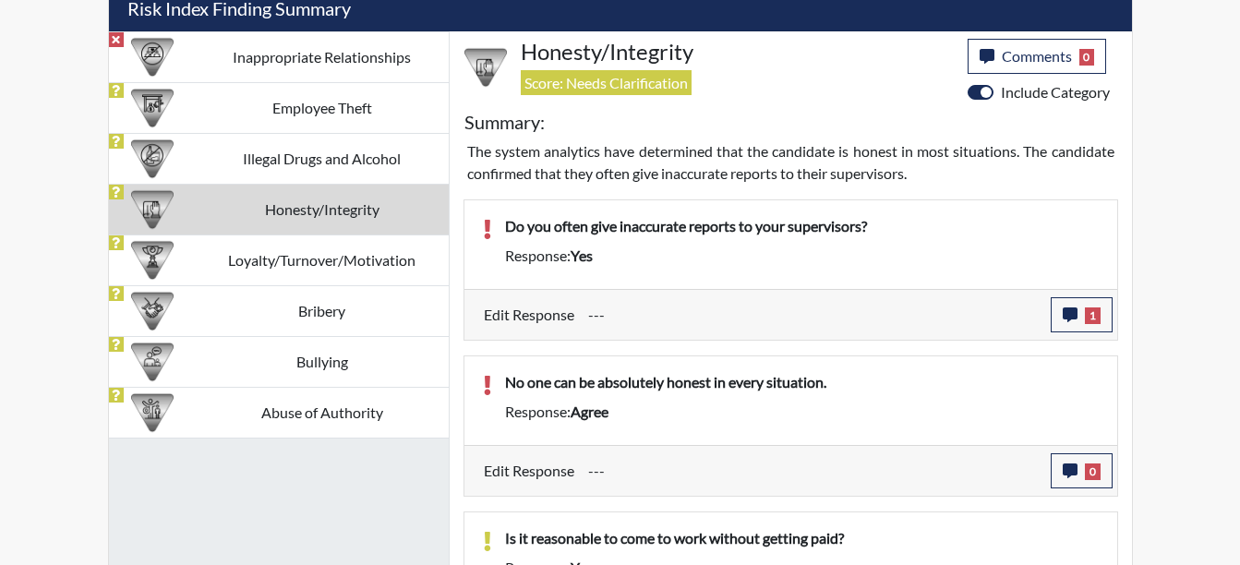
scroll to position [306, 767]
click at [1094, 463] on span "0" at bounding box center [1093, 471] width 16 height 17
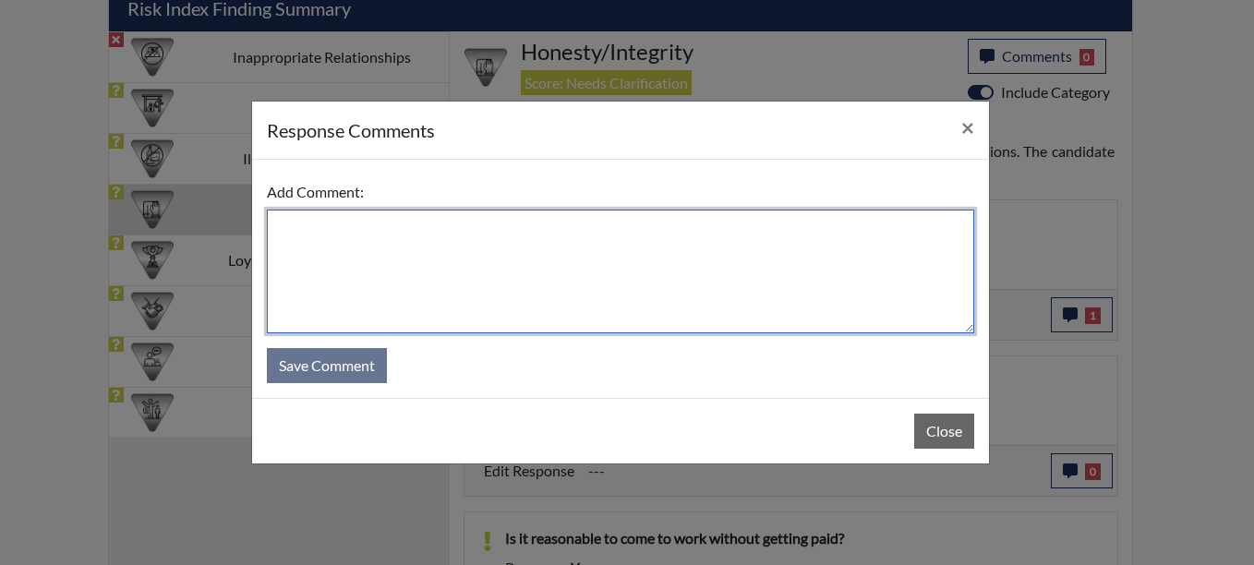
click at [326, 239] on textarea at bounding box center [620, 272] width 707 height 124
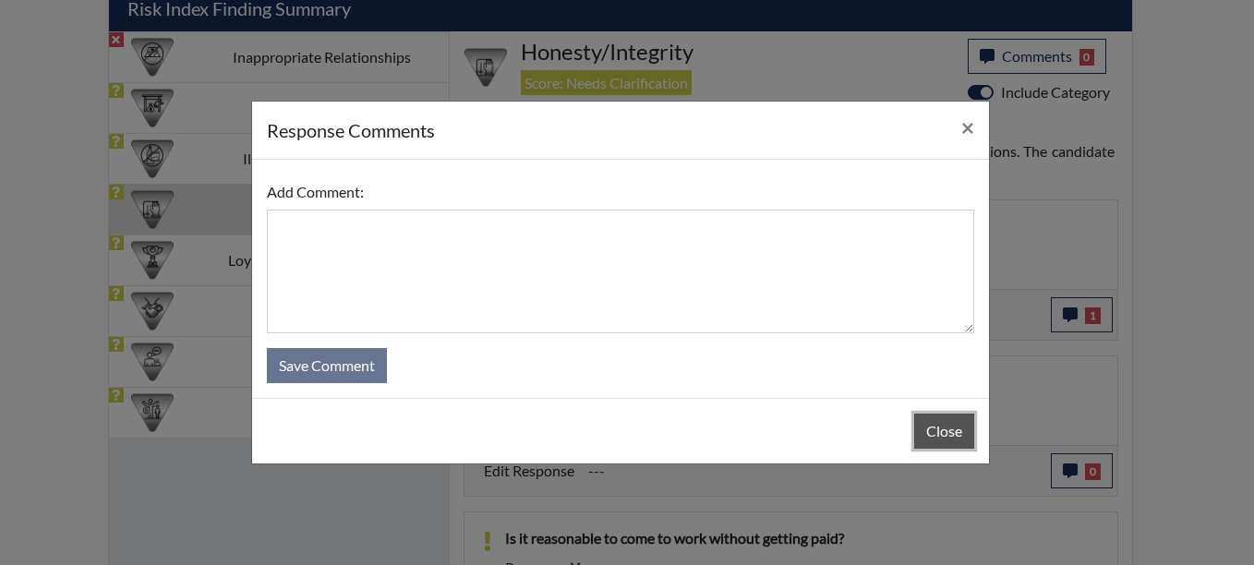
click at [964, 426] on button "Close" at bounding box center [944, 431] width 60 height 35
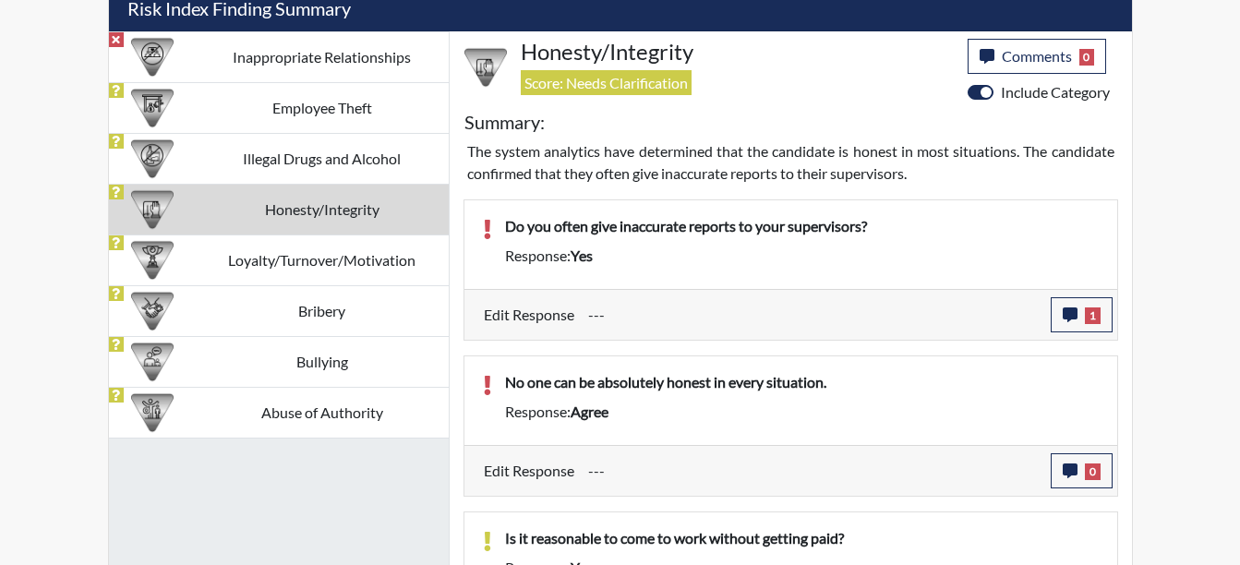
click at [1089, 482] on button "0" at bounding box center [1081, 470] width 62 height 35
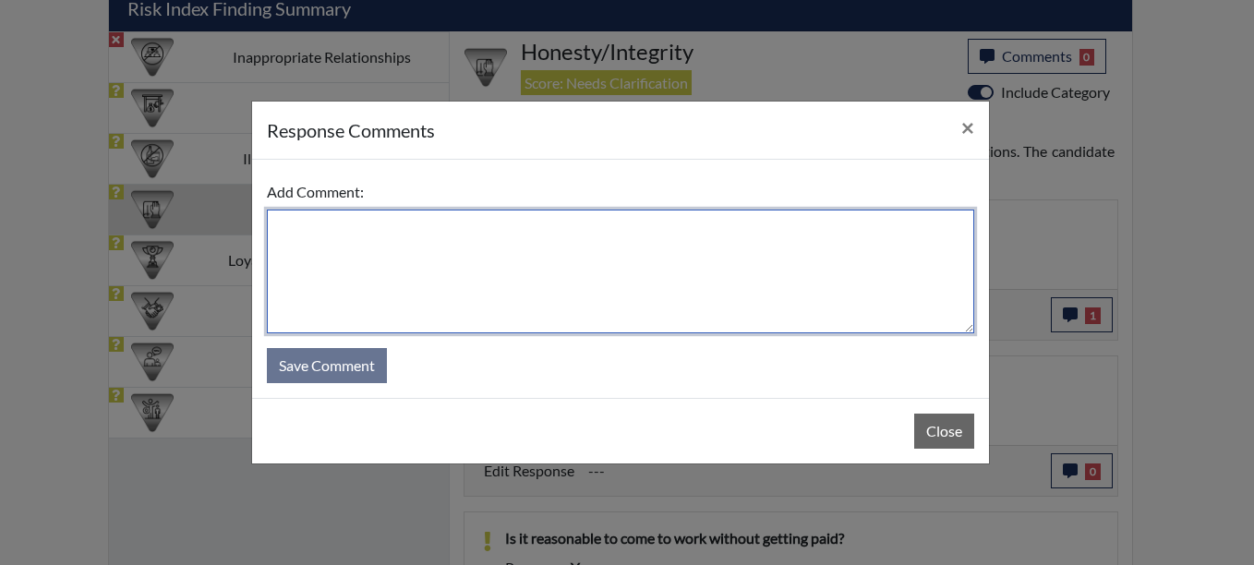
click at [286, 233] on textarea at bounding box center [620, 272] width 707 height 124
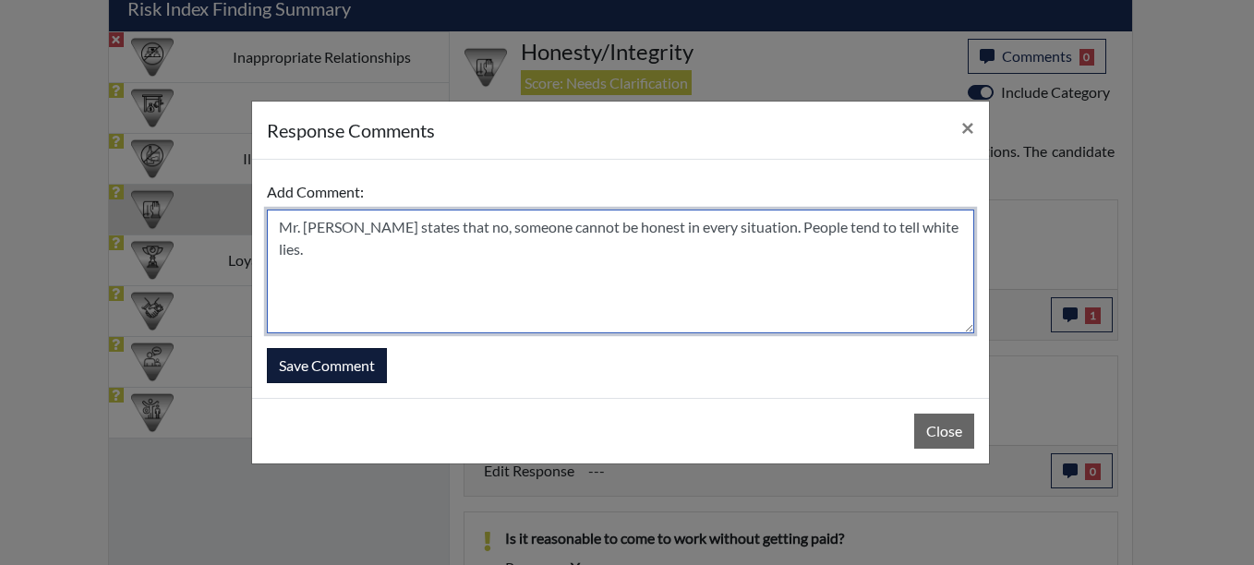
type textarea "Mr. [PERSON_NAME] states that no, someone cannot be honest in every situation. …"
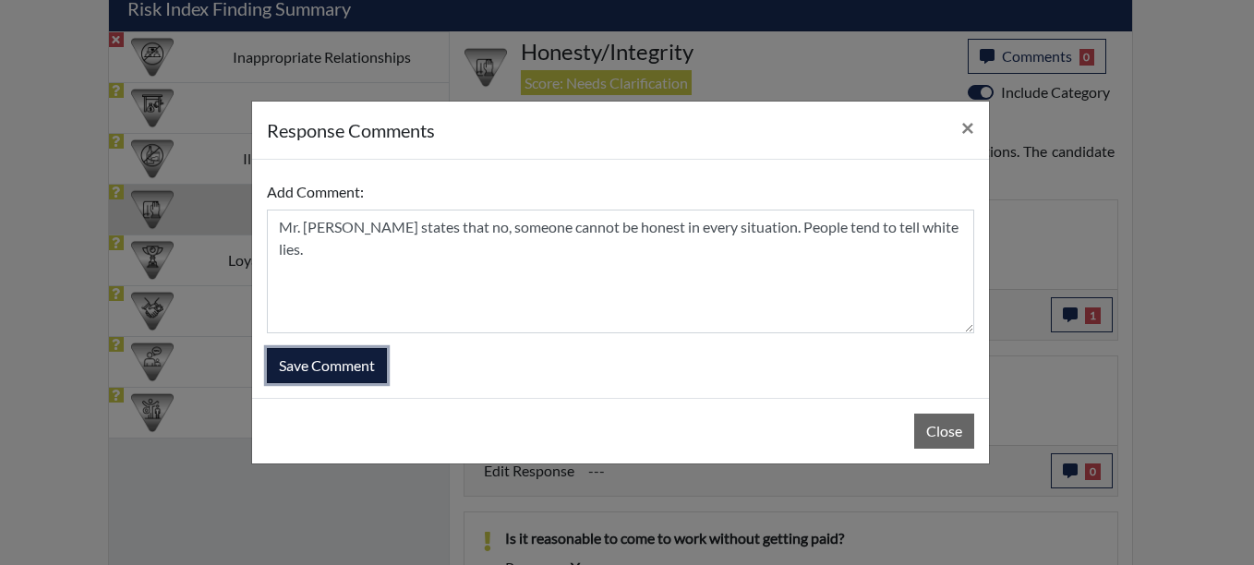
click at [321, 374] on button "Save Comment" at bounding box center [327, 365] width 120 height 35
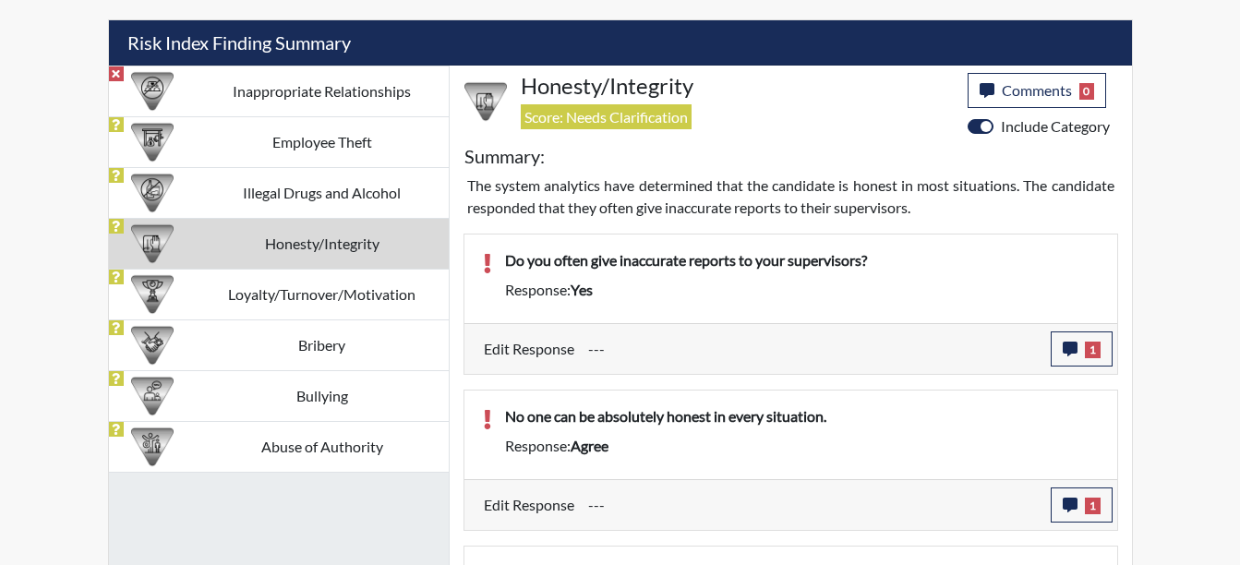
scroll to position [1085, 0]
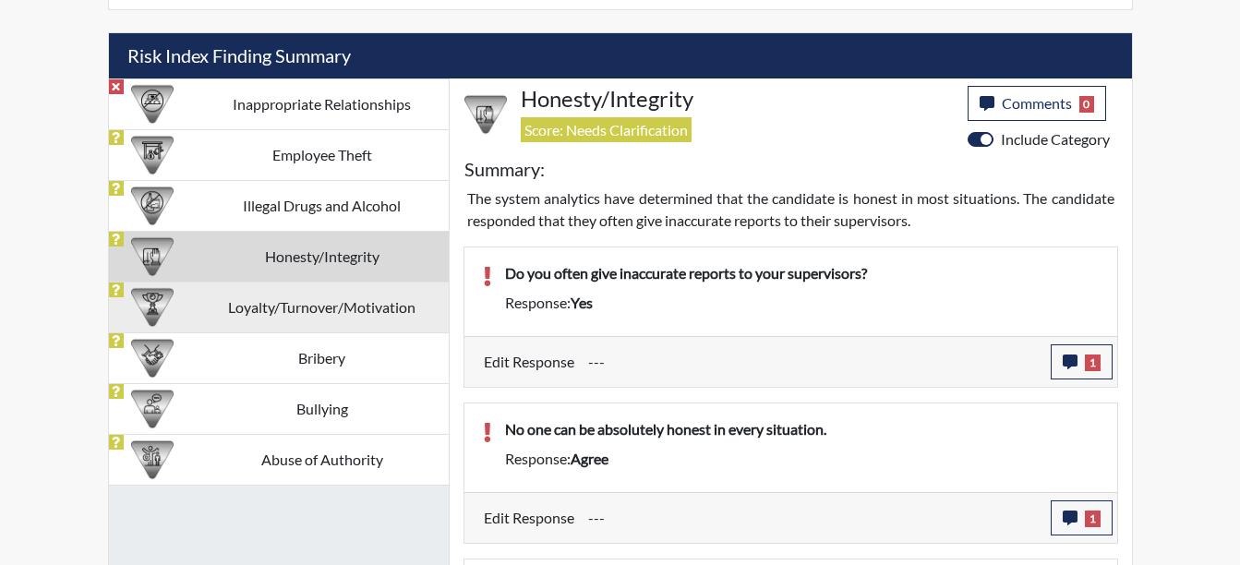
drag, startPoint x: 306, startPoint y: 318, endPoint x: 400, endPoint y: 314, distance: 93.3
click at [310, 318] on td "Loyalty/Turnover/Motivation" at bounding box center [322, 307] width 253 height 51
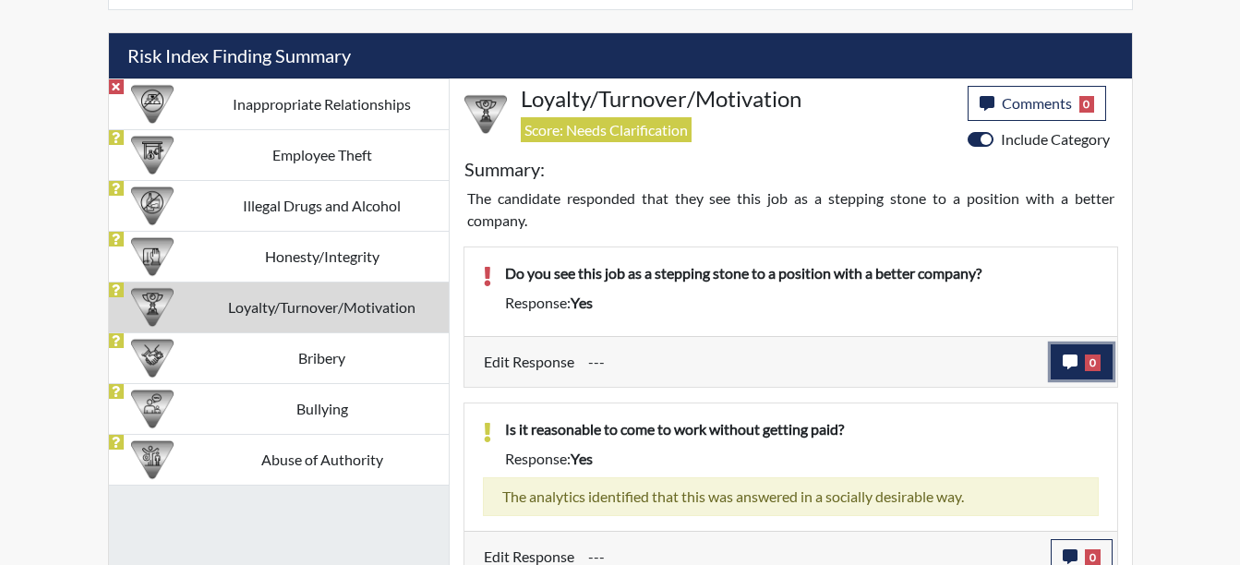
click at [1094, 357] on span "0" at bounding box center [1093, 362] width 16 height 17
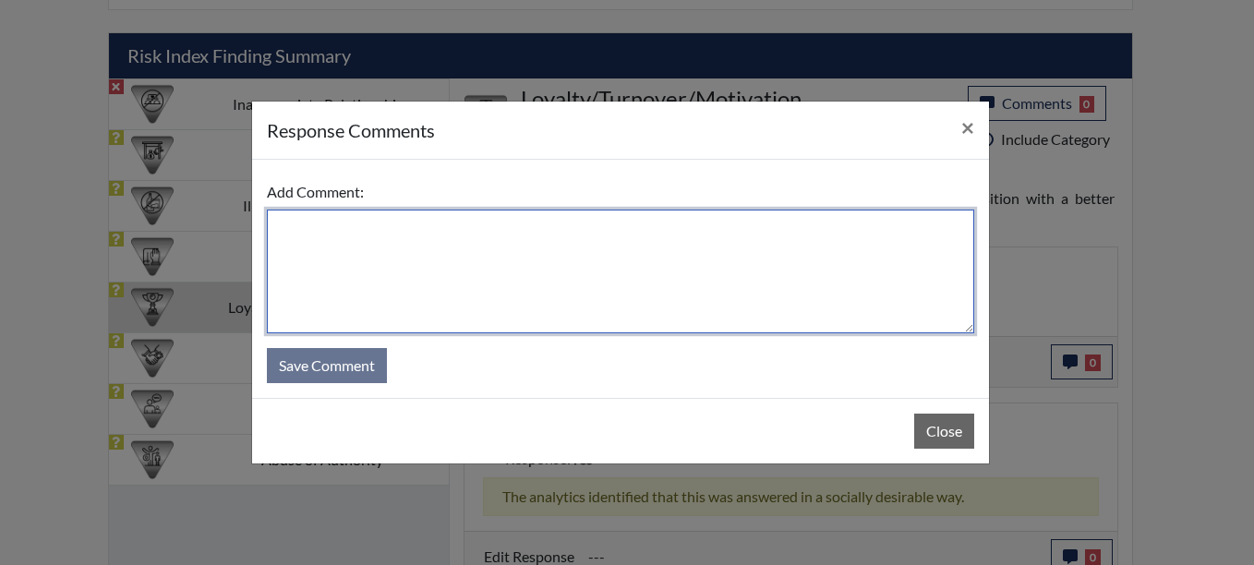
click at [314, 224] on textarea at bounding box center [620, 272] width 707 height 124
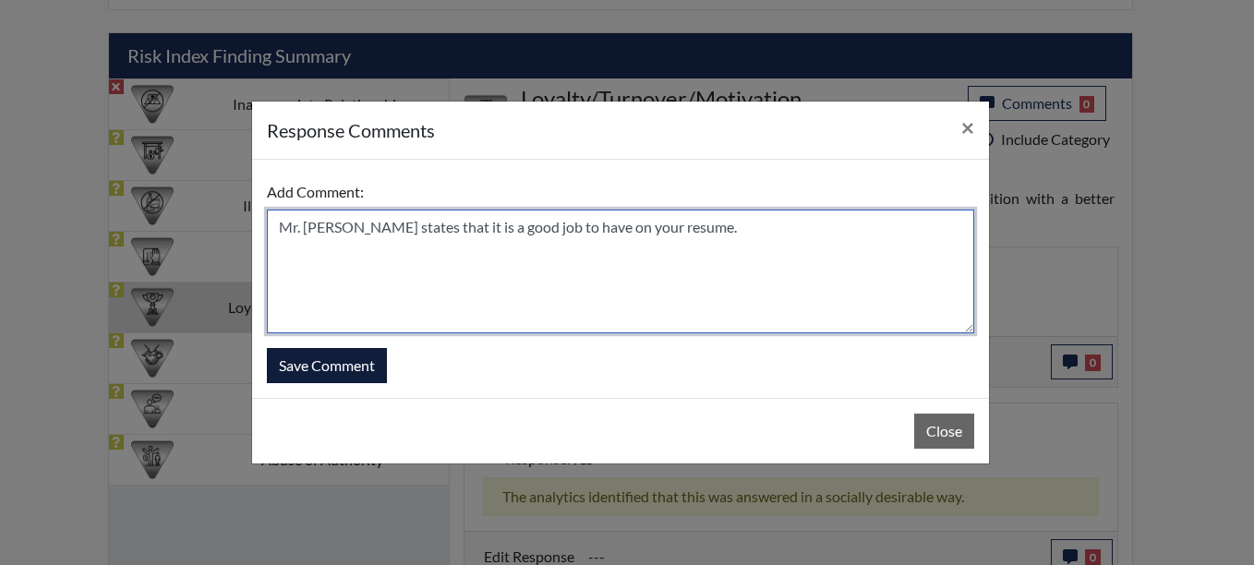
type textarea "Mr. [PERSON_NAME] states that it is a good job to have on your resume."
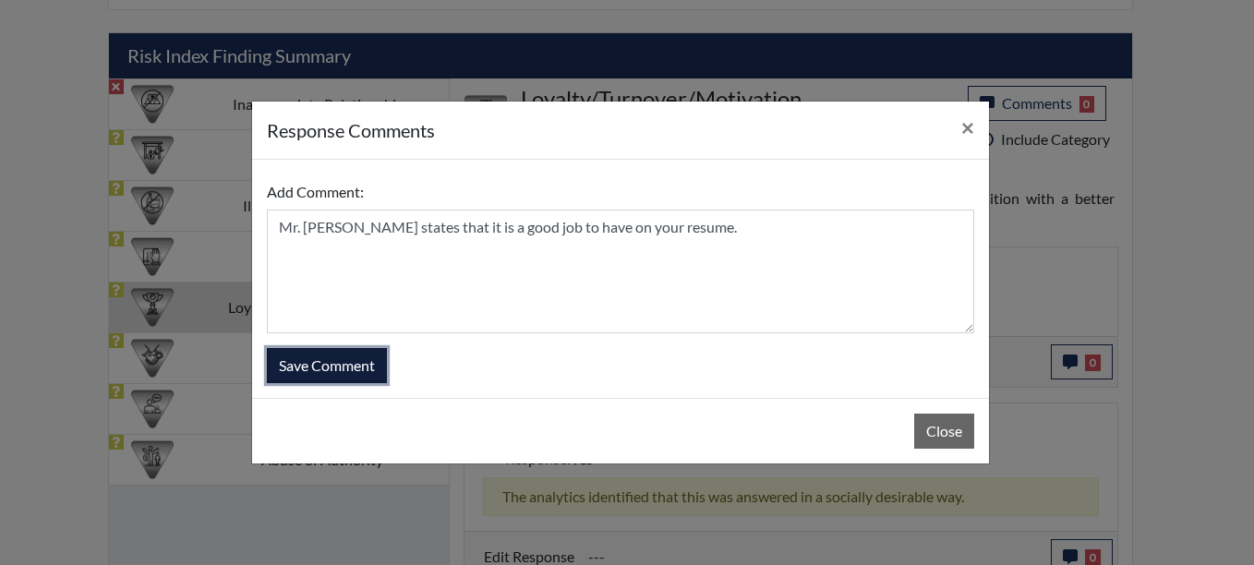
click at [357, 356] on button "Save Comment" at bounding box center [327, 365] width 120 height 35
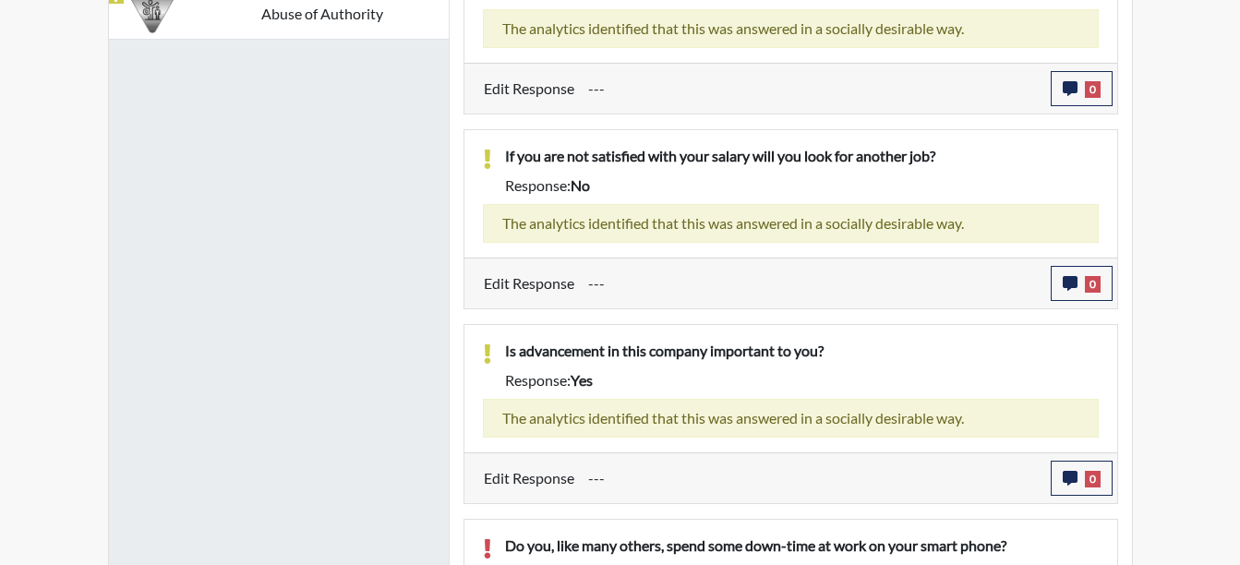
scroll to position [1627, 0]
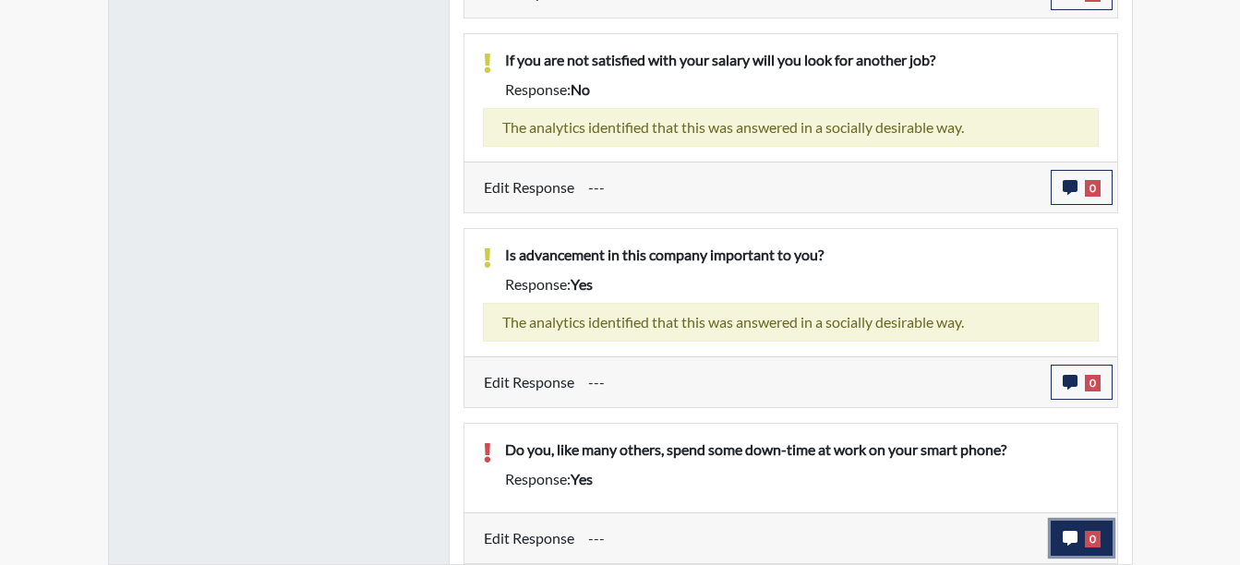
click at [1088, 540] on span "0" at bounding box center [1093, 539] width 16 height 17
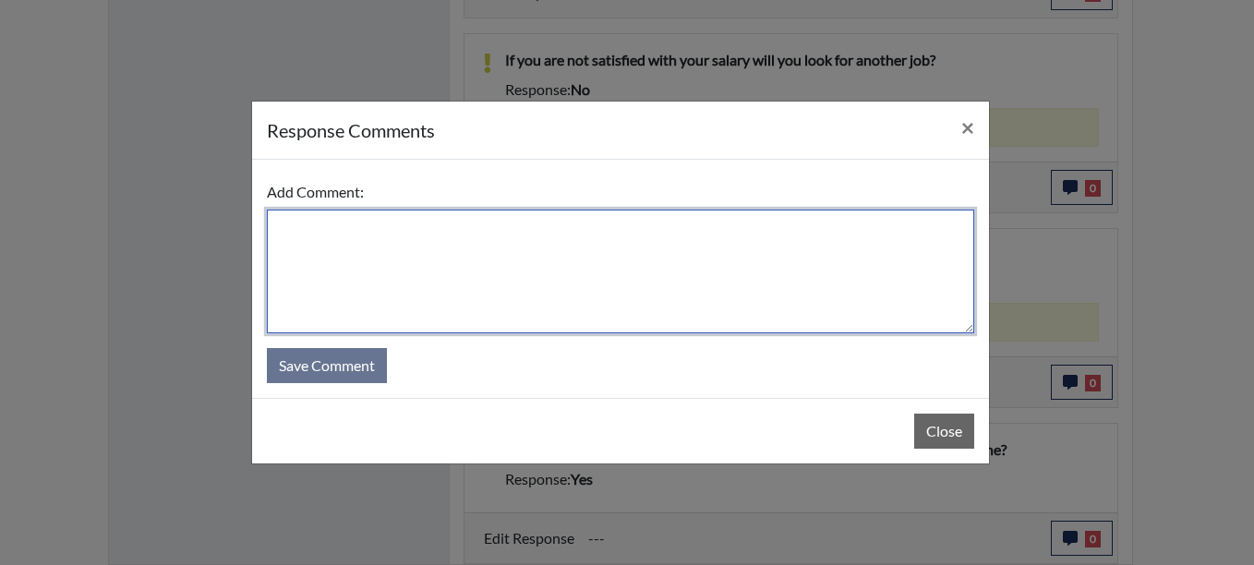
click at [306, 222] on textarea at bounding box center [620, 272] width 707 height 124
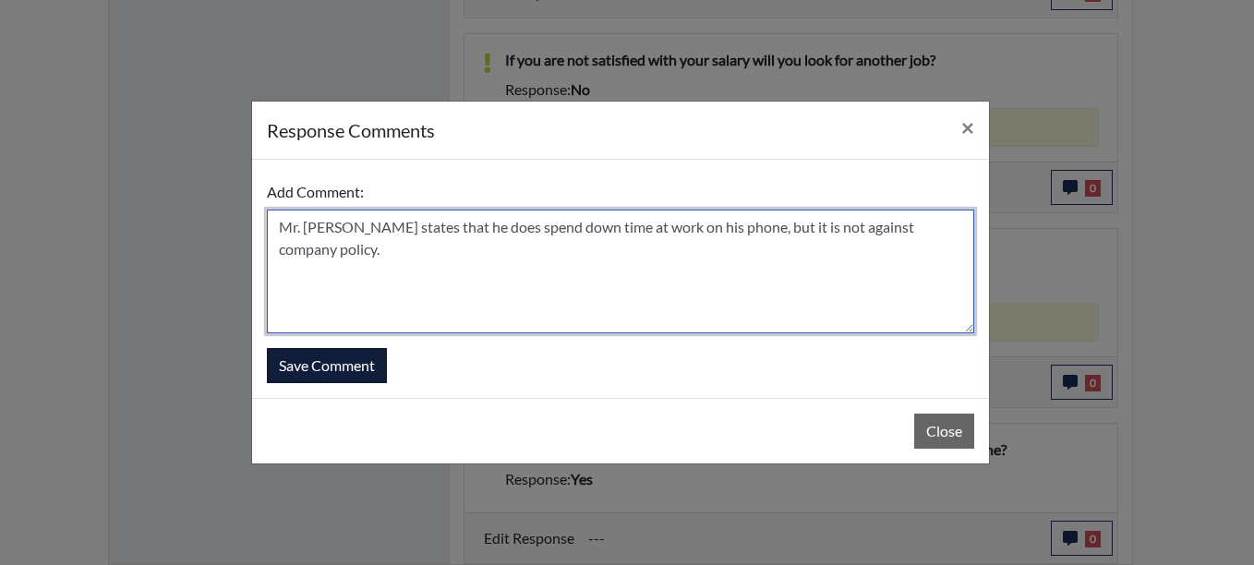
type textarea "Mr. [PERSON_NAME] states that he does spend down time at work on his phone, but…"
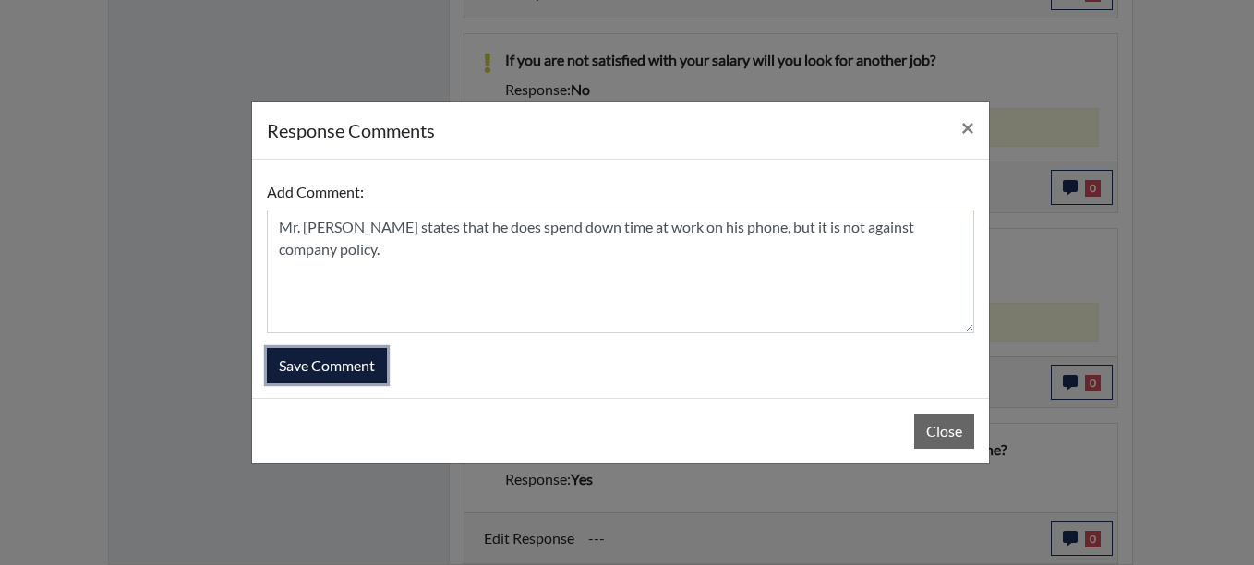
click at [360, 360] on button "Save Comment" at bounding box center [327, 365] width 120 height 35
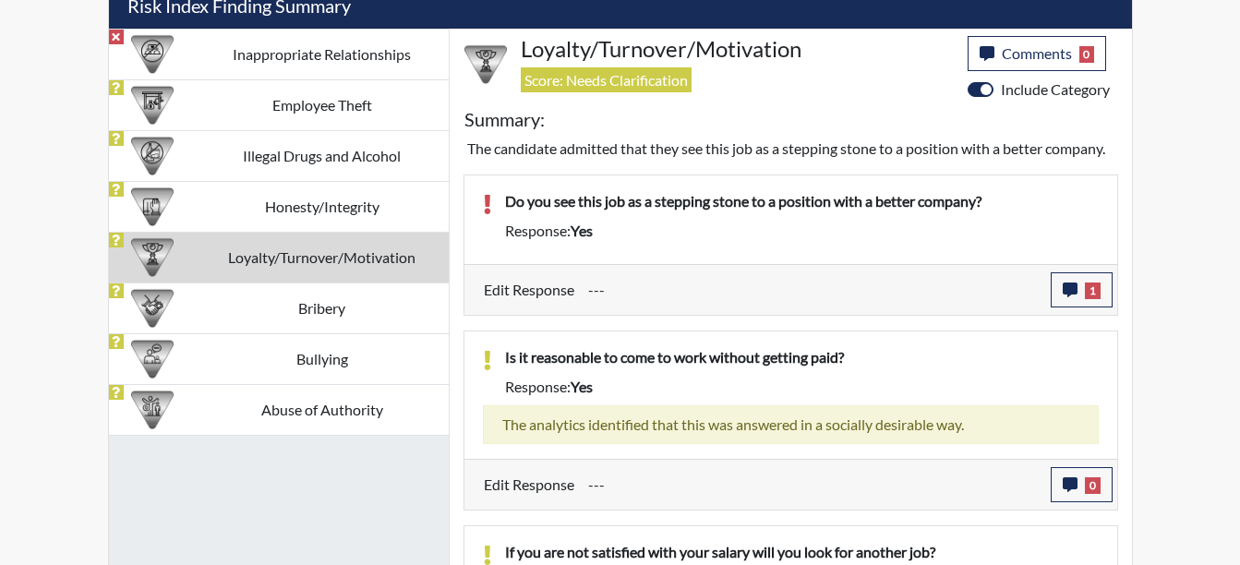
scroll to position [1143, 0]
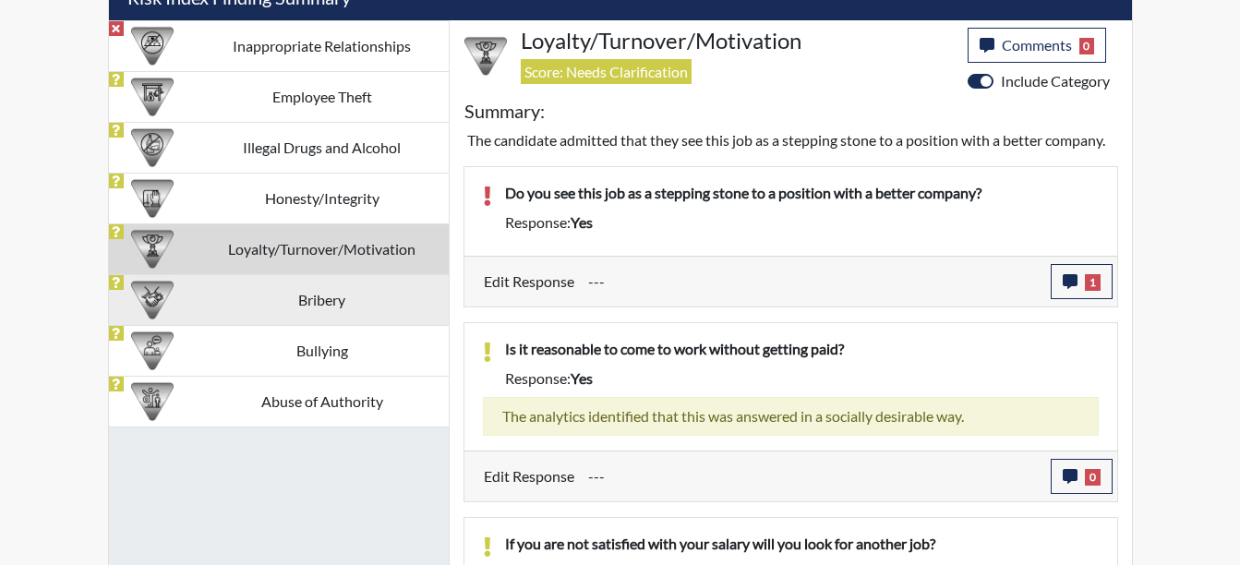
click at [323, 298] on td "Bribery" at bounding box center [322, 299] width 253 height 51
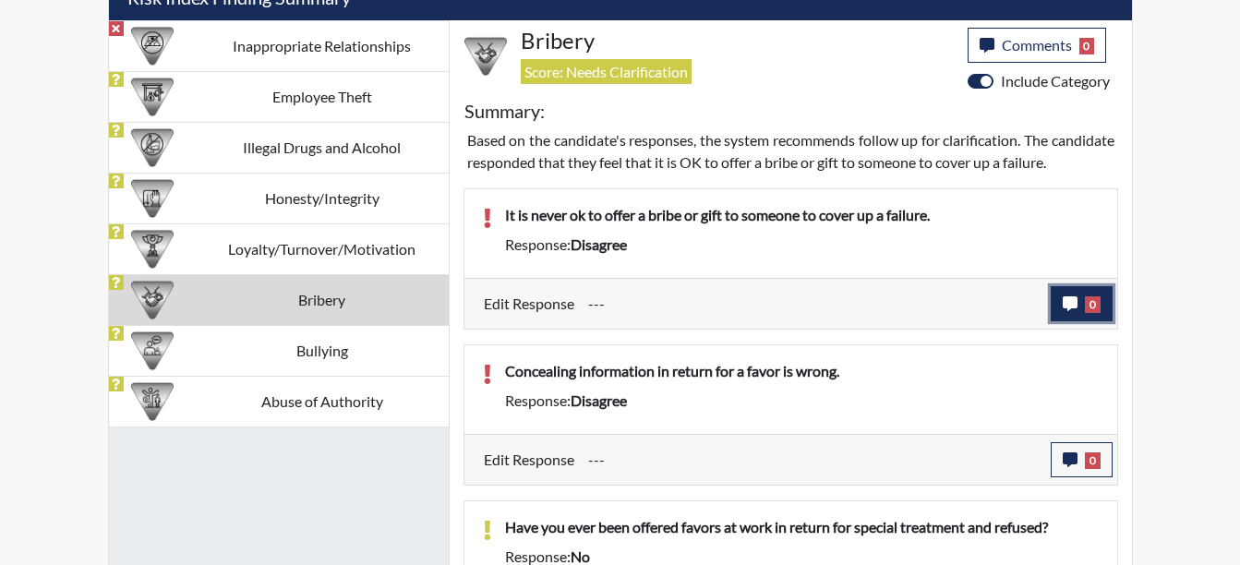
click at [1078, 321] on button "0" at bounding box center [1081, 303] width 62 height 35
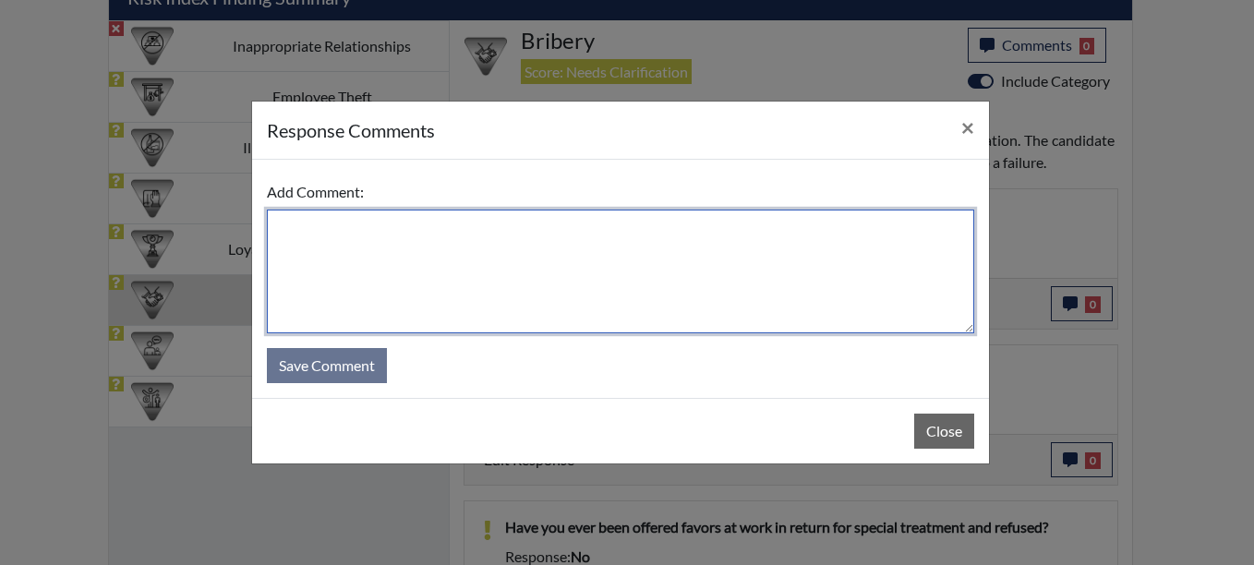
click at [288, 217] on textarea at bounding box center [620, 272] width 707 height 124
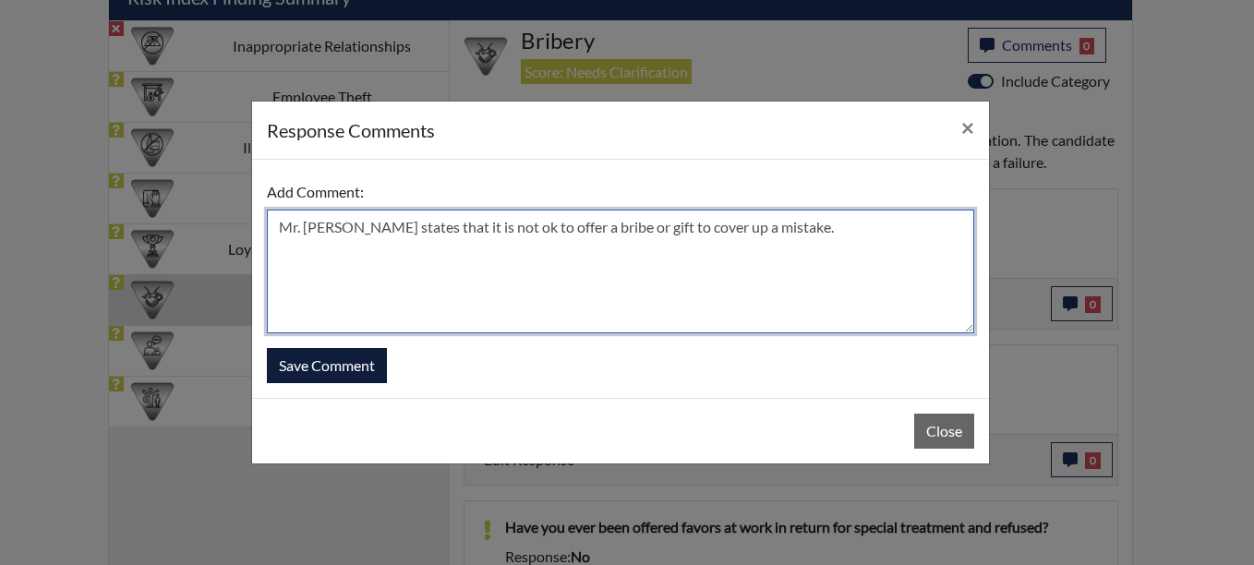
type textarea "Mr. [PERSON_NAME] states that it is not ok to offer a bribe or gift to cover up…"
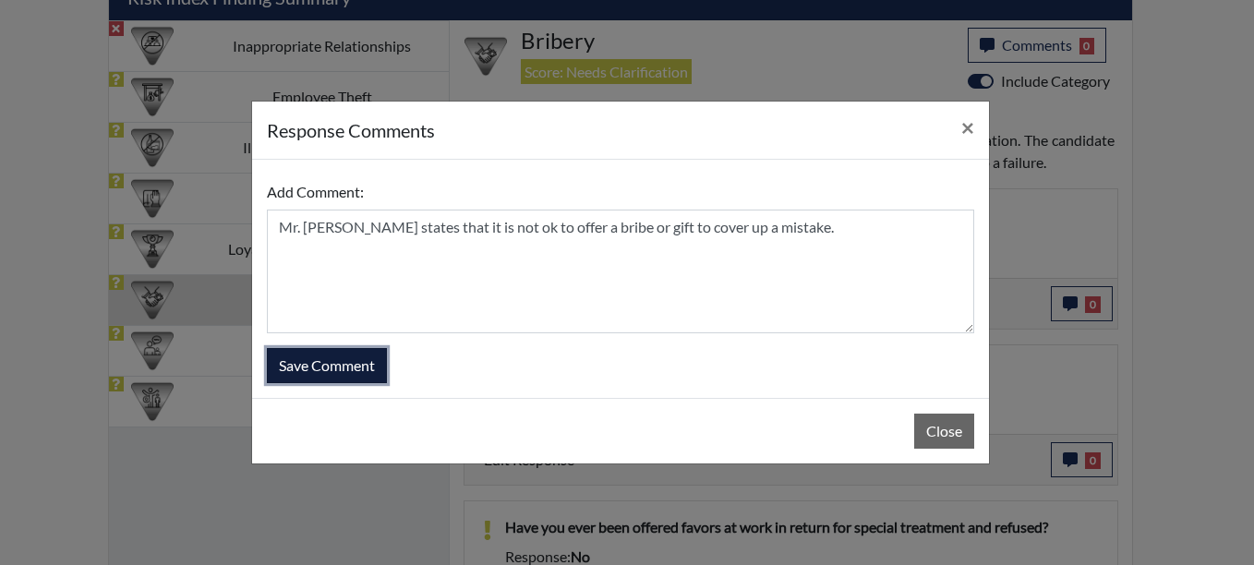
click at [378, 352] on button "Save Comment" at bounding box center [327, 365] width 120 height 35
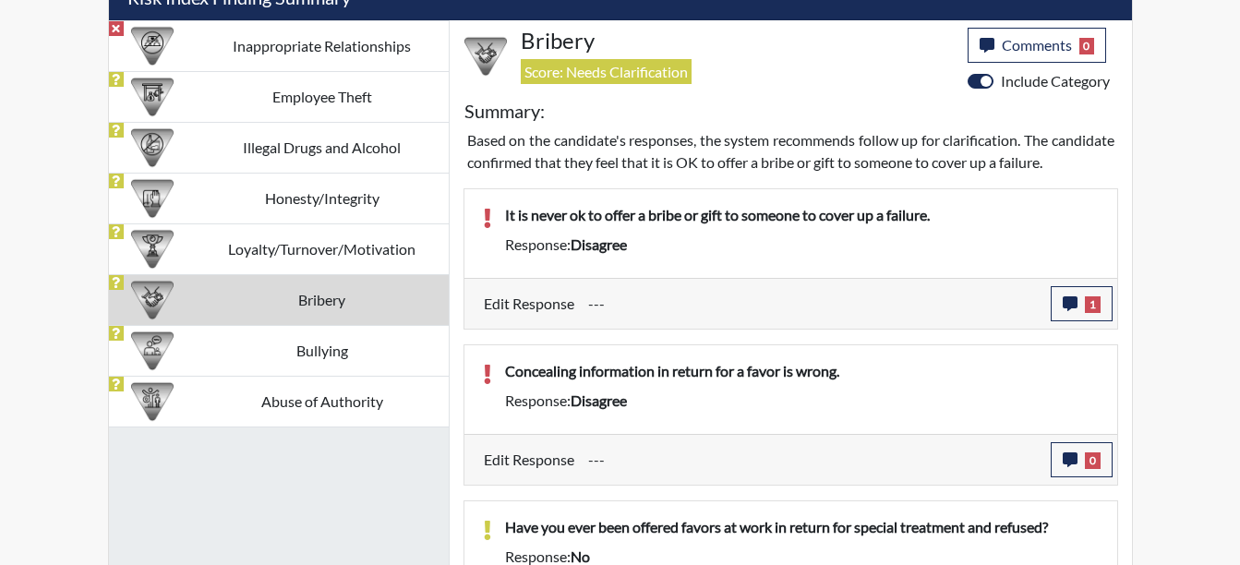
scroll to position [306, 767]
click at [1092, 469] on span "0" at bounding box center [1093, 460] width 16 height 17
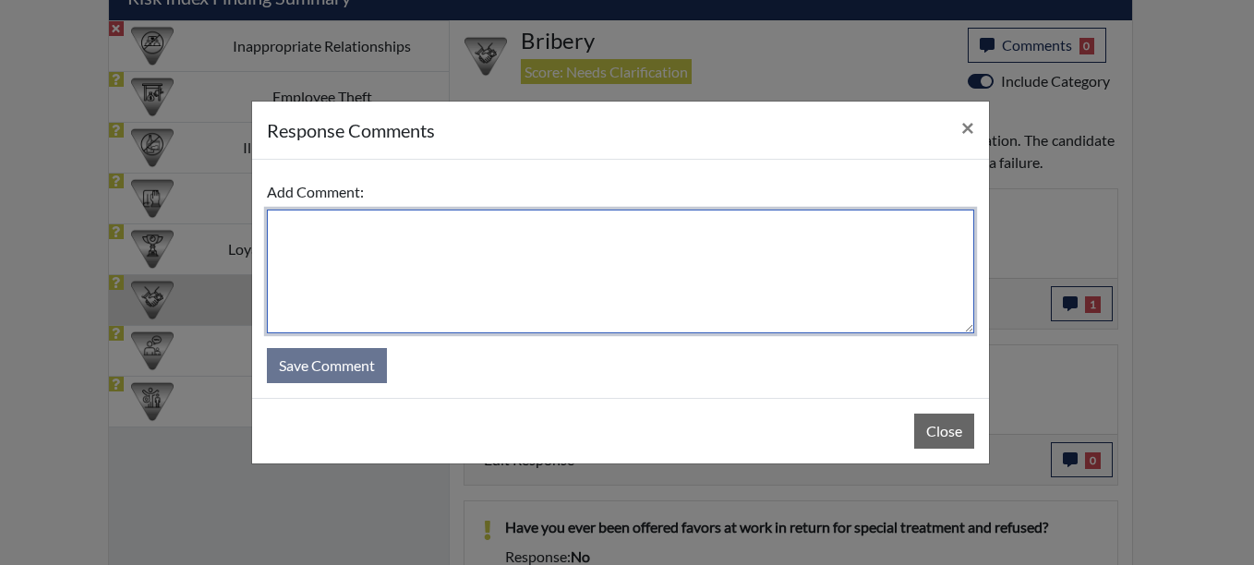
click at [425, 234] on textarea at bounding box center [620, 272] width 707 height 124
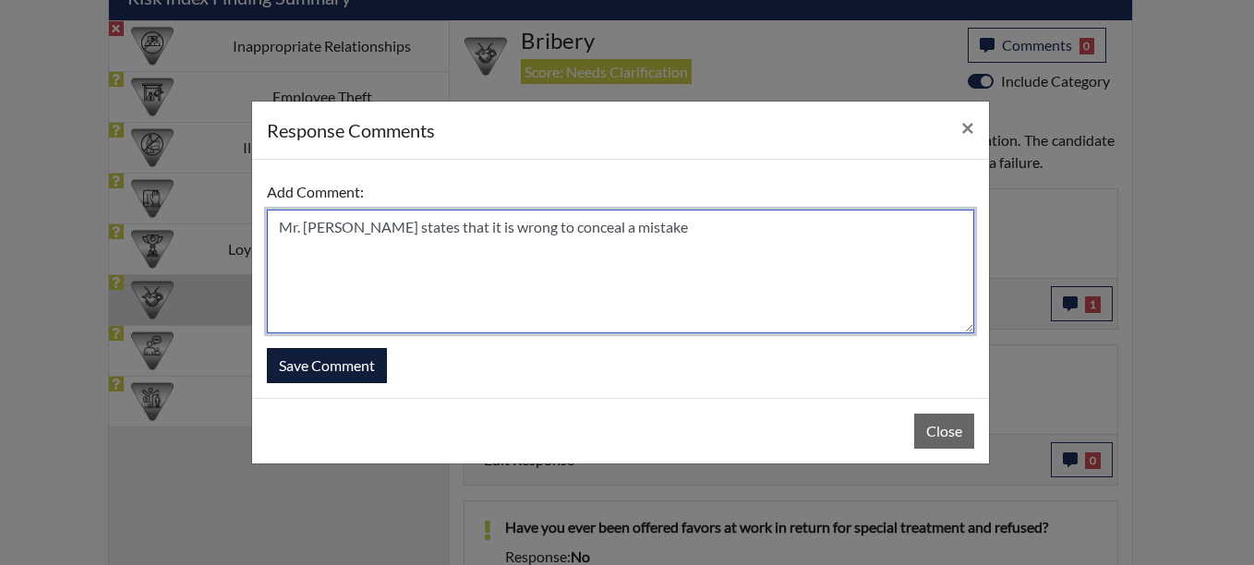
type textarea "Mr. [PERSON_NAME] states that it is wrong to conceal a mistake"
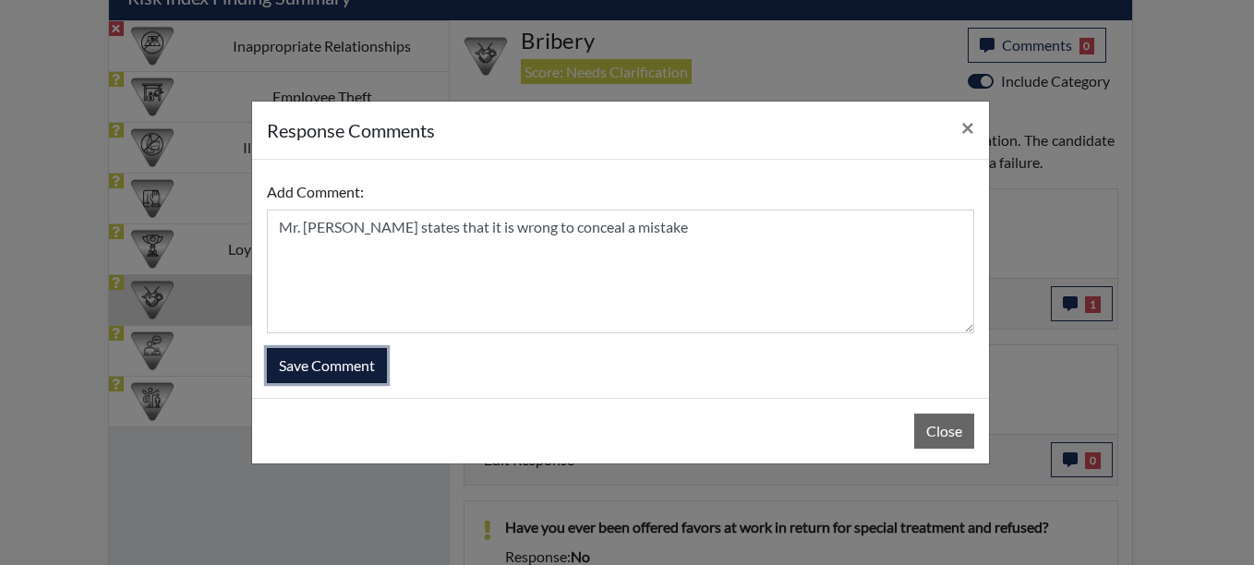
click at [315, 373] on button "Save Comment" at bounding box center [327, 365] width 120 height 35
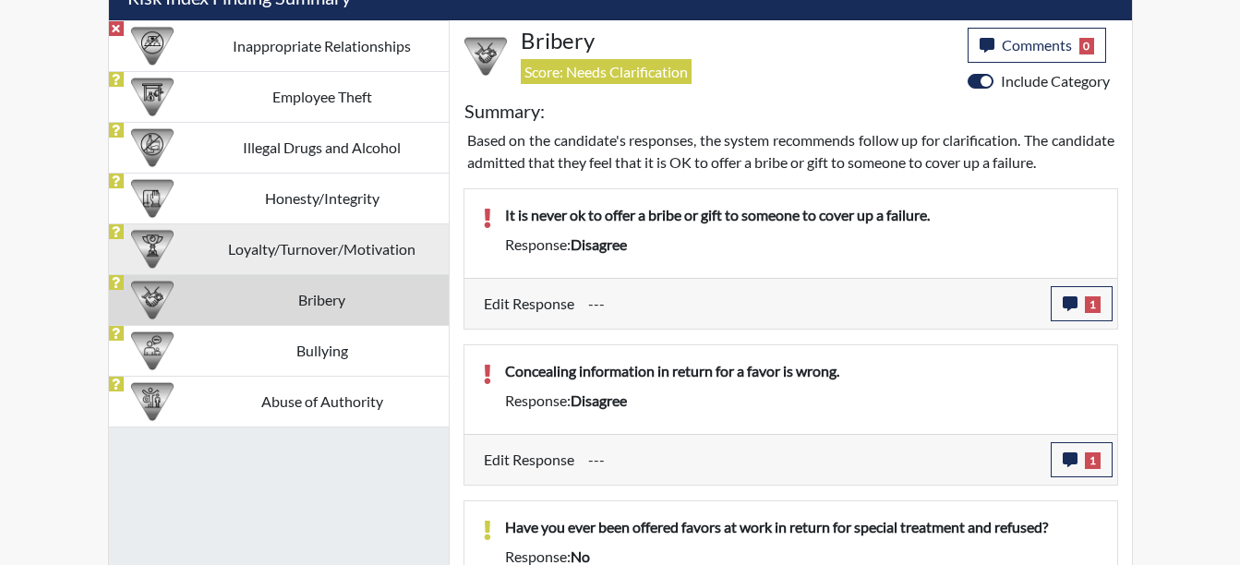
drag, startPoint x: 330, startPoint y: 376, endPoint x: 339, endPoint y: 372, distance: 9.9
click at [332, 376] on td "Abuse of Authority" at bounding box center [322, 401] width 253 height 51
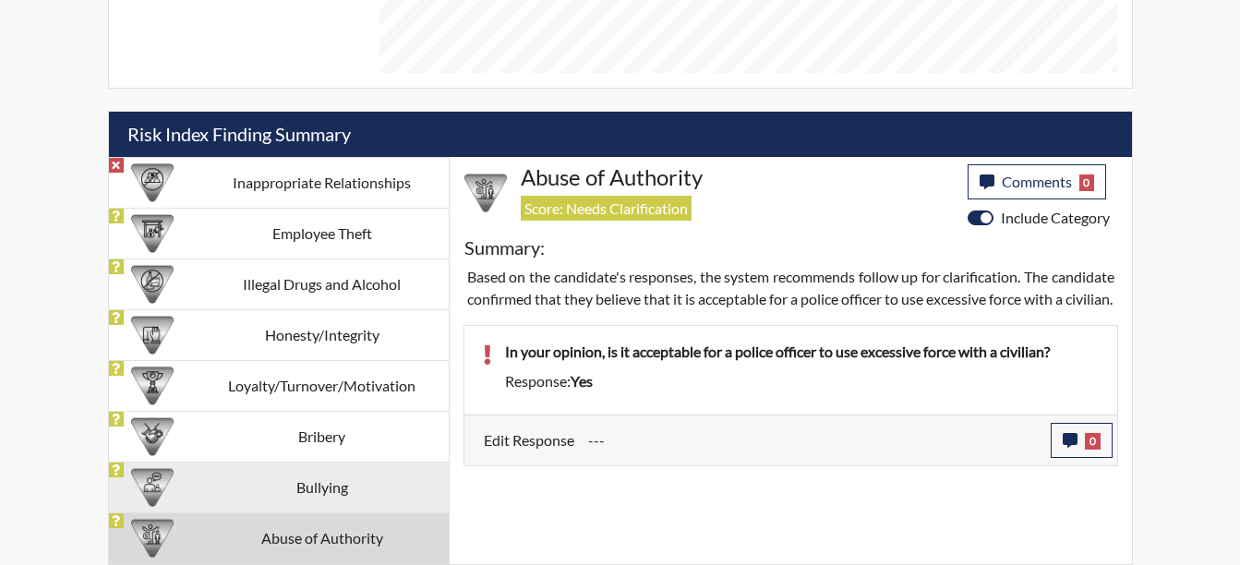
click at [325, 493] on td "Bullying" at bounding box center [322, 487] width 253 height 51
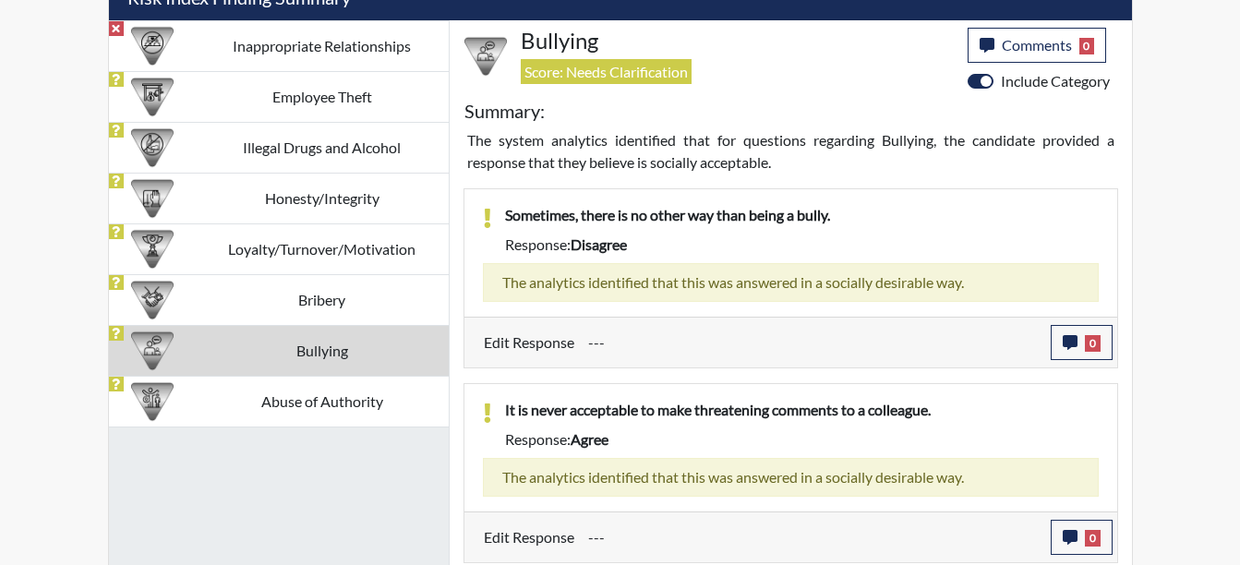
scroll to position [1337, 0]
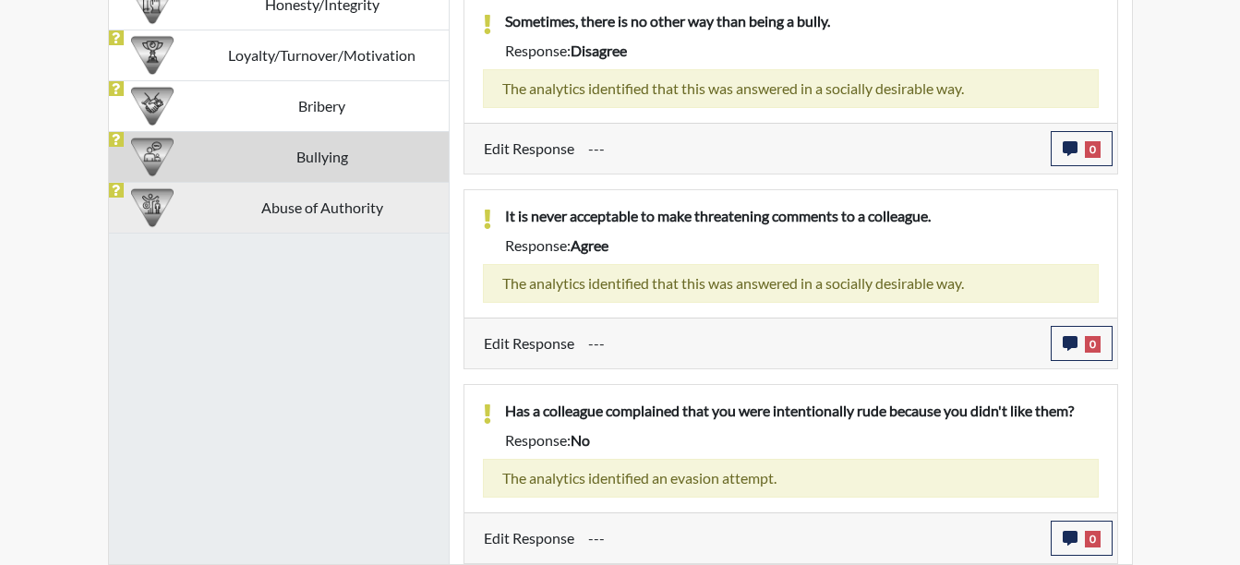
click at [372, 196] on td "Abuse of Authority" at bounding box center [322, 207] width 253 height 51
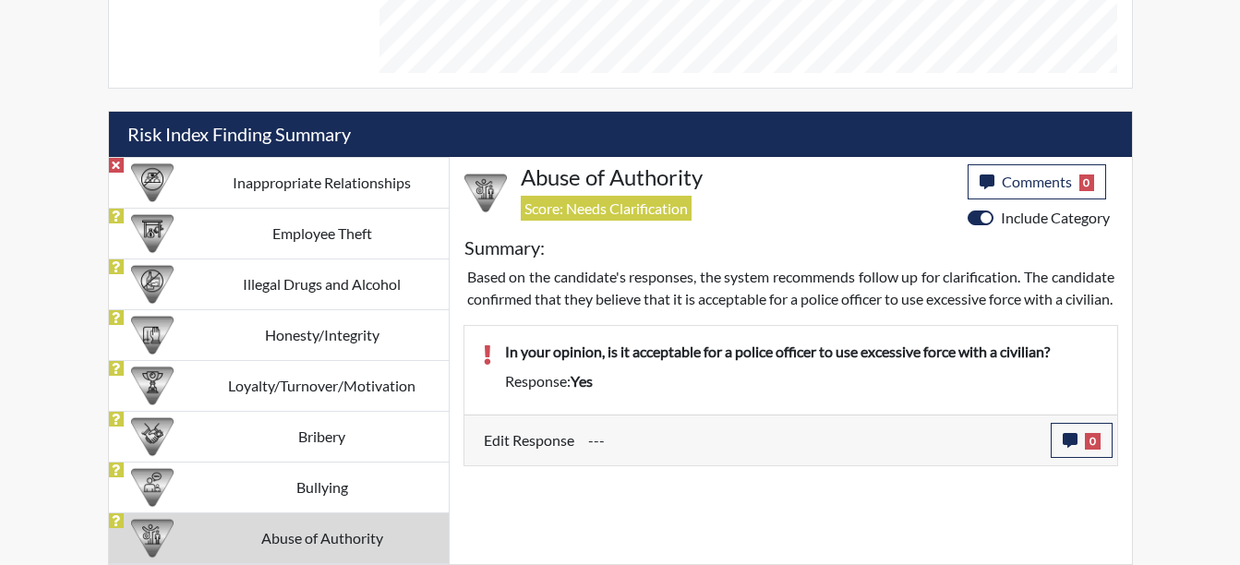
scroll to position [1006, 0]
click at [1082, 458] on button "0" at bounding box center [1081, 440] width 62 height 35
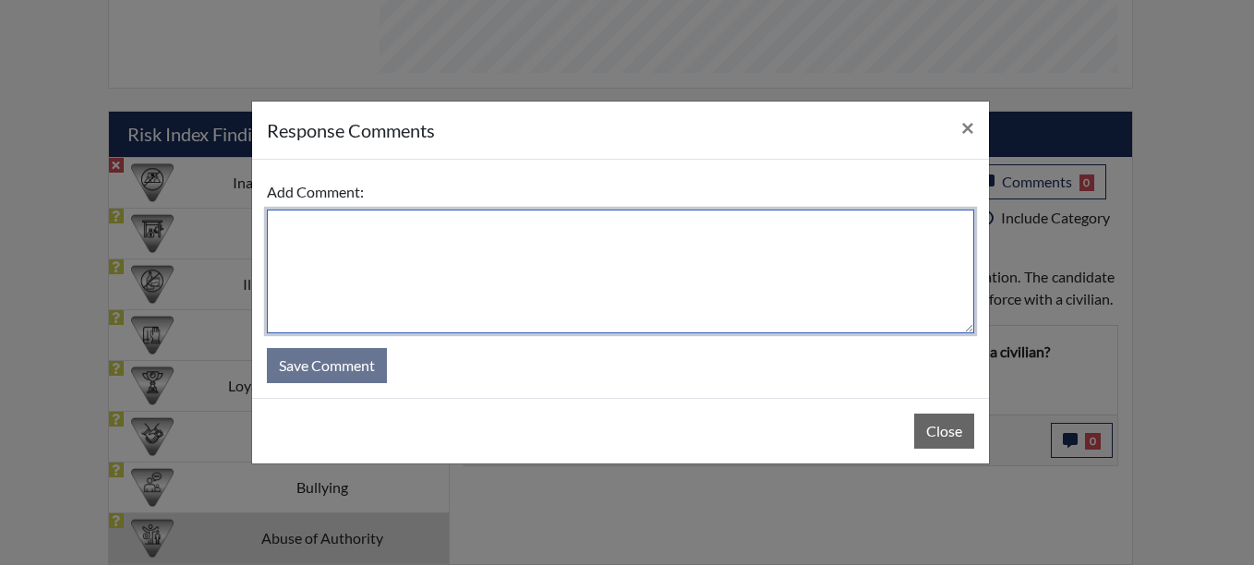
click at [285, 227] on textarea at bounding box center [620, 272] width 707 height 124
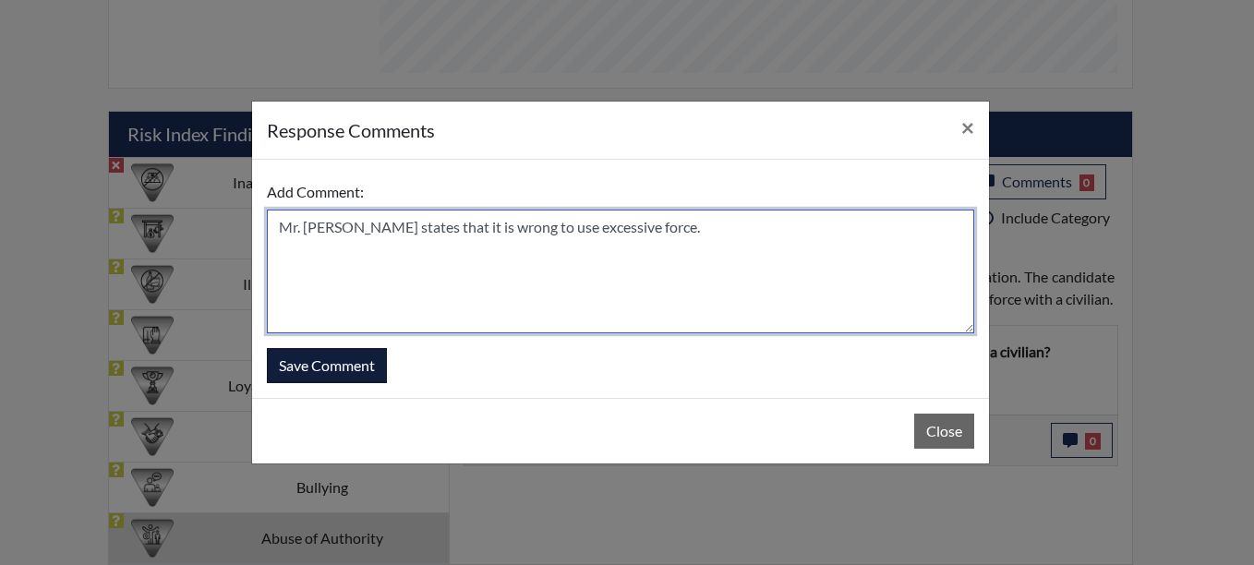
type textarea "Mr. [PERSON_NAME] states that it is wrong to use excessive force."
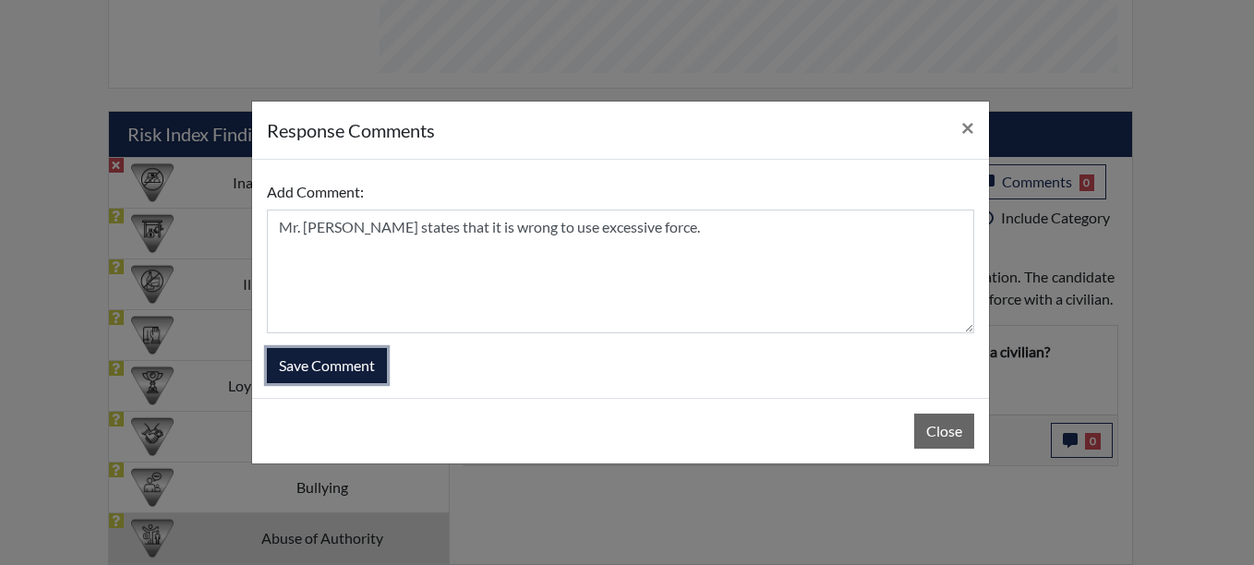
click at [306, 354] on button "Save Comment" at bounding box center [327, 365] width 120 height 35
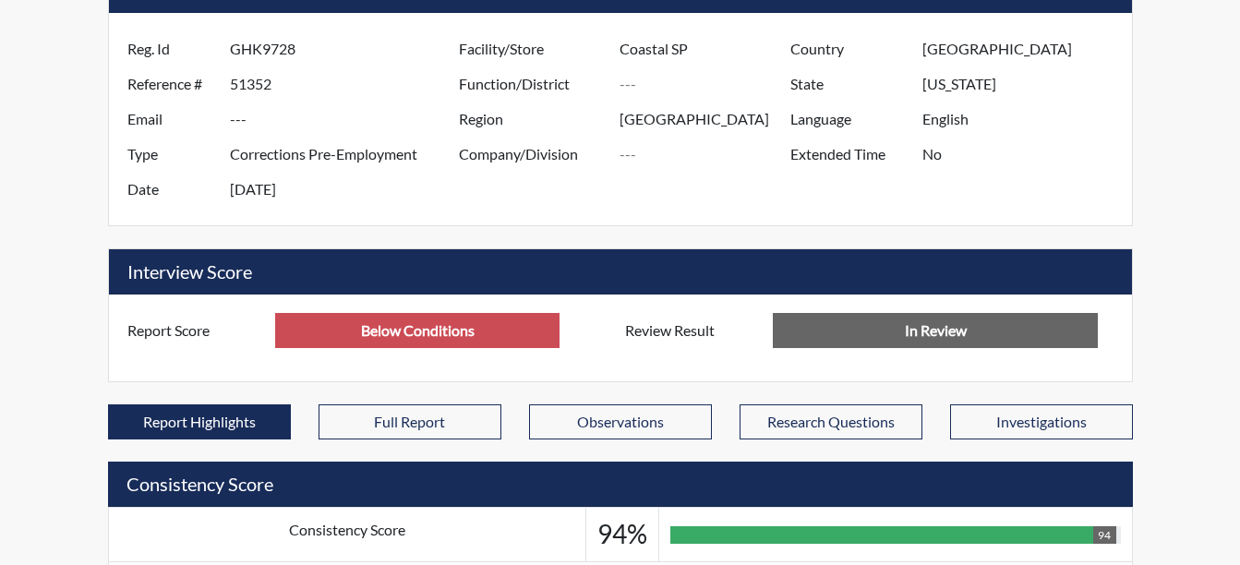
scroll to position [0, 0]
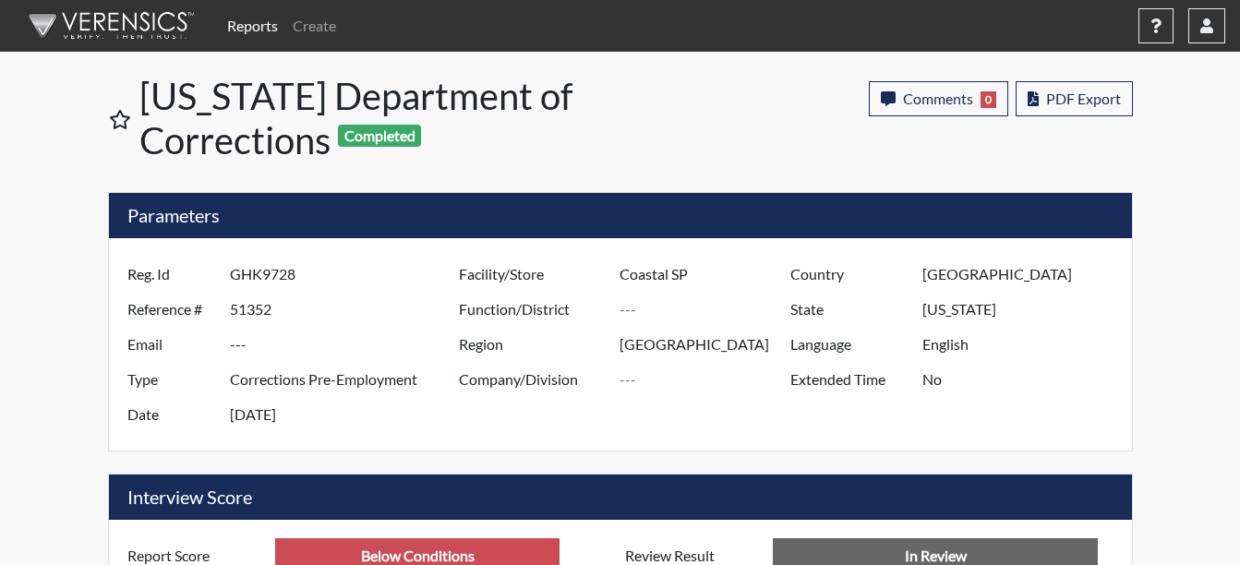
click at [258, 28] on link "Reports" at bounding box center [253, 25] width 66 height 37
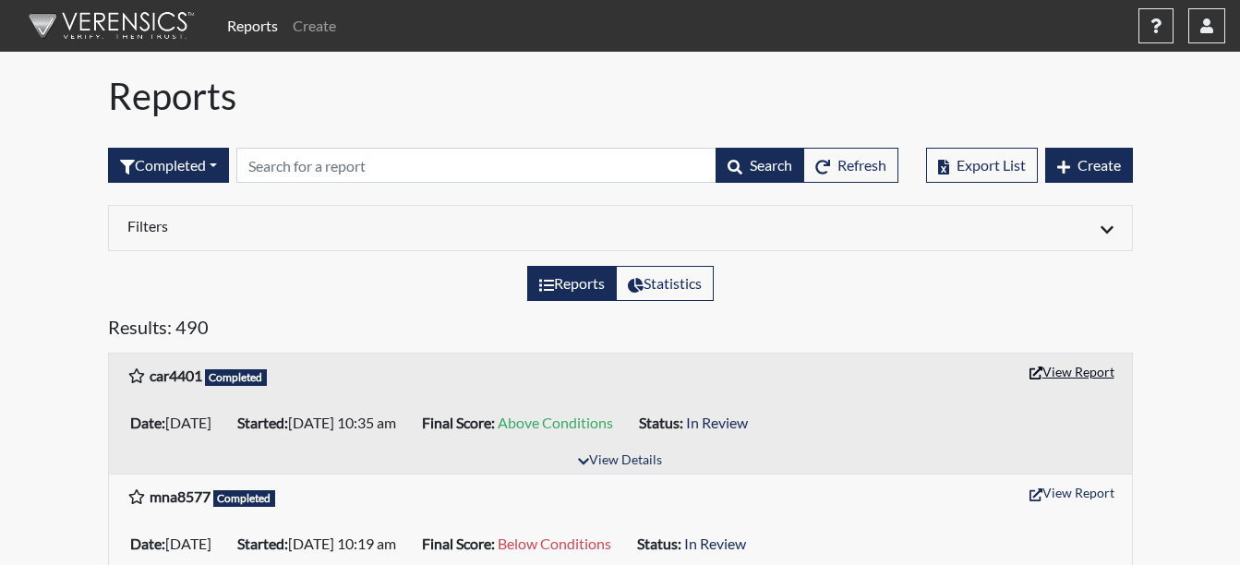
click at [1087, 373] on button "View Report" at bounding box center [1072, 371] width 102 height 29
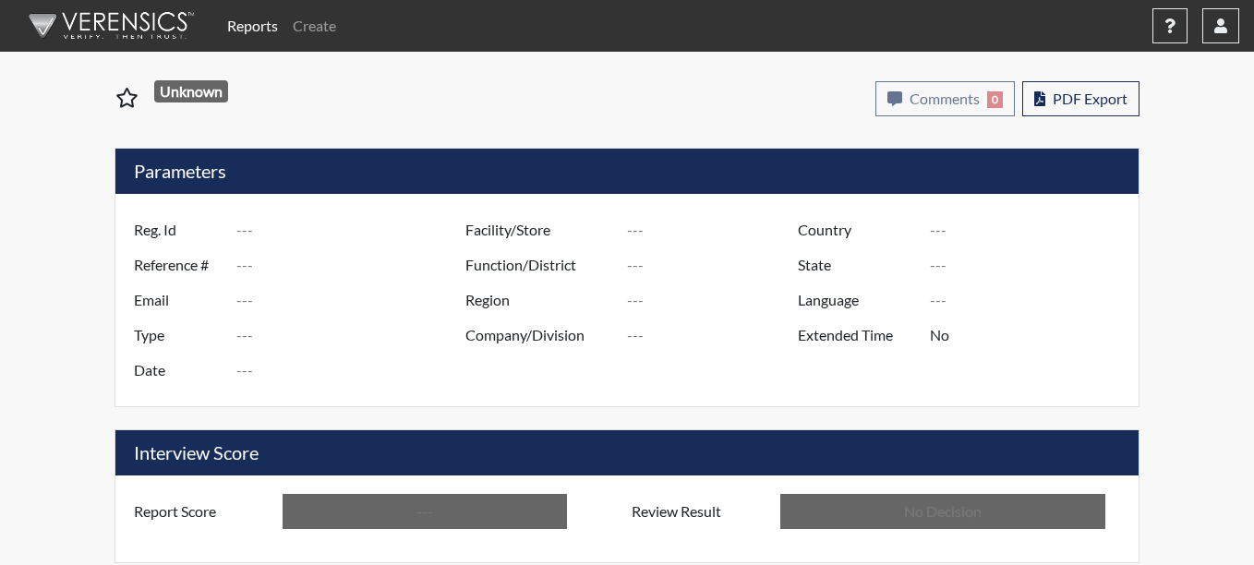
type input "car4401"
type input "51355"
type input "---"
type input "Corrections Pre-Employment"
type input "[DATE]"
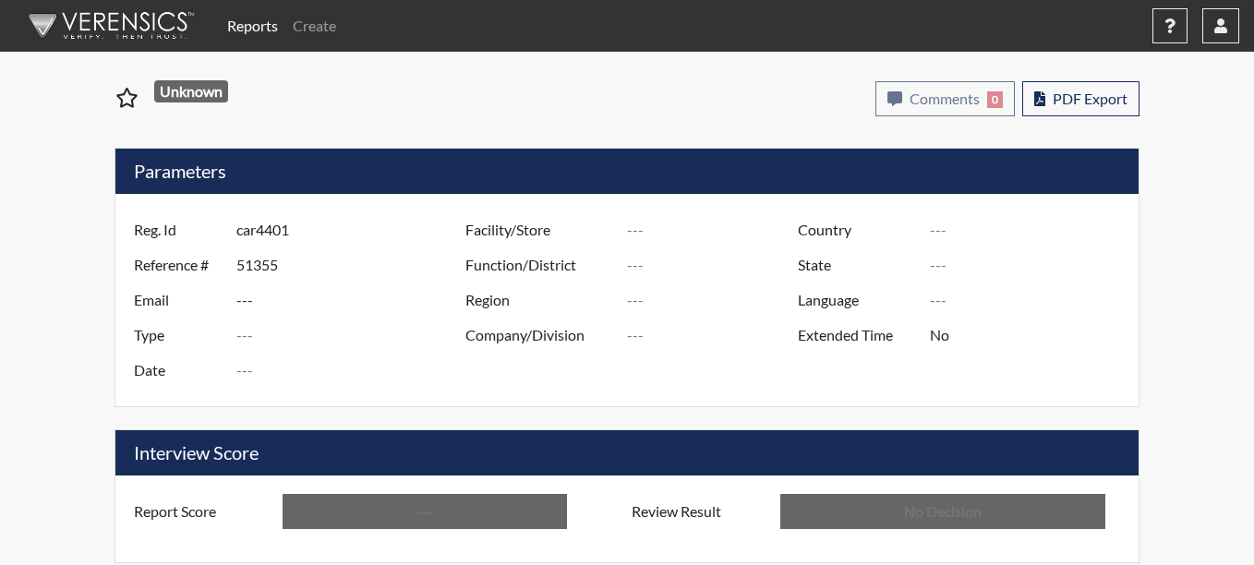
type input "Coastal SP"
type input "[GEOGRAPHIC_DATA]"
type input "[US_STATE]"
type input "English"
type input "Above Conditions"
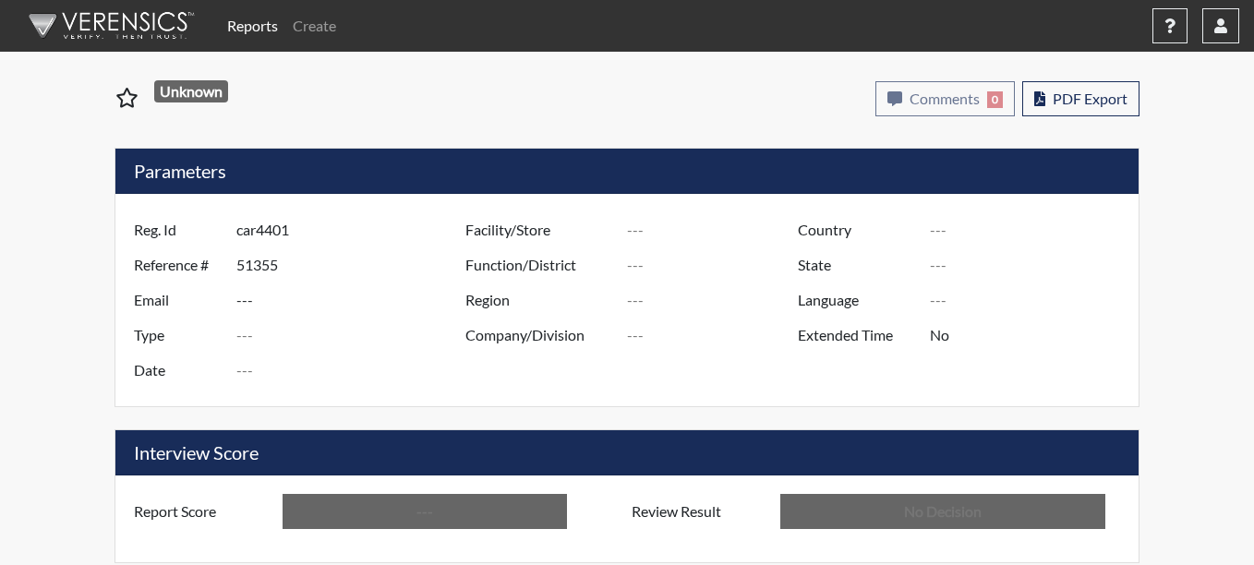
type input "In Review"
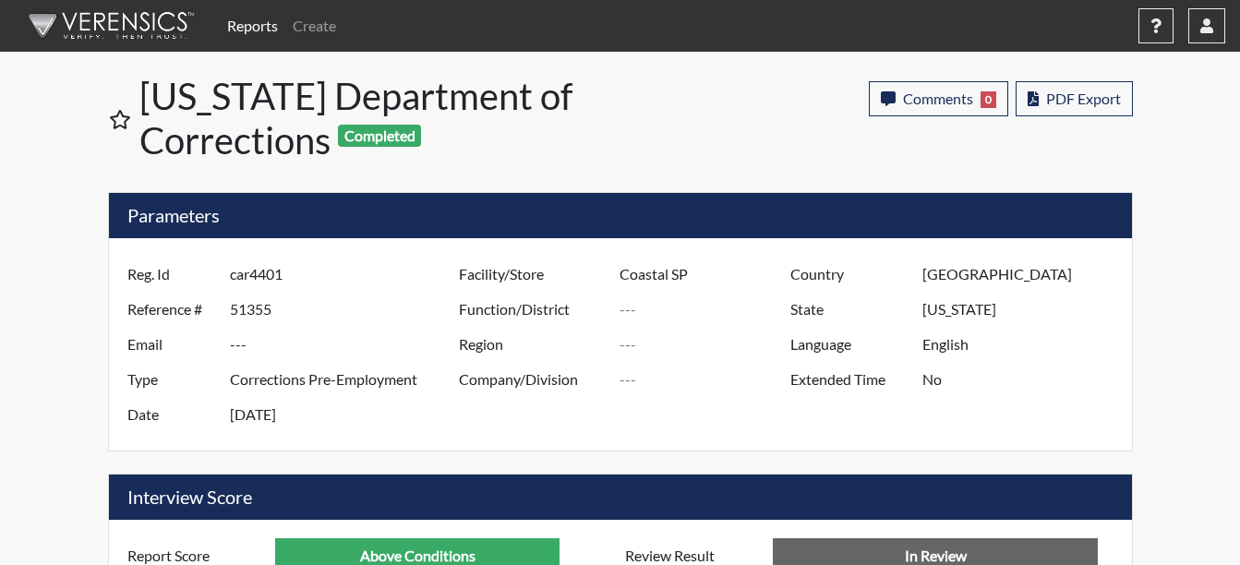
scroll to position [306, 767]
click at [1042, 102] on button "PDF Export" at bounding box center [1073, 98] width 117 height 35
